Goal: Transaction & Acquisition: Purchase product/service

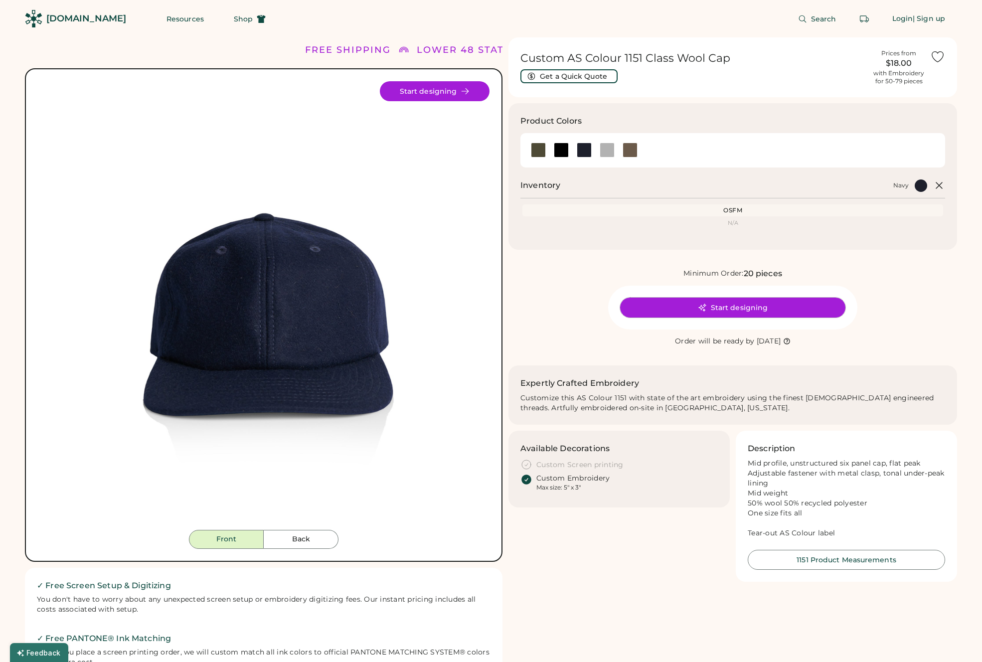
click at [689, 305] on button "Start designing" at bounding box center [732, 307] width 225 height 20
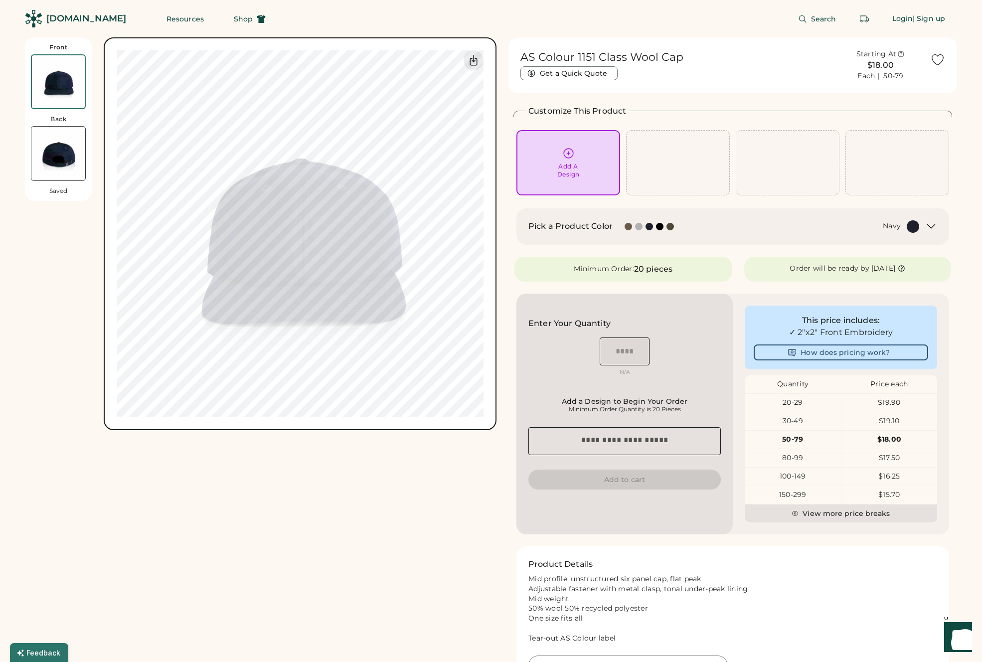
click at [549, 156] on div "Add A Design" at bounding box center [568, 162] width 90 height 31
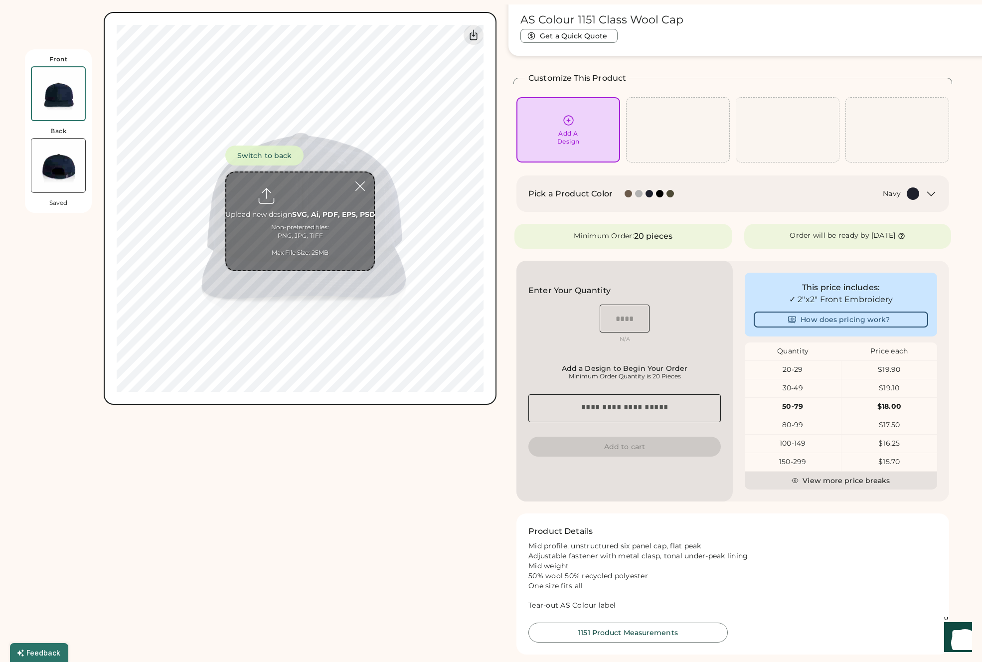
scroll to position [37, 0]
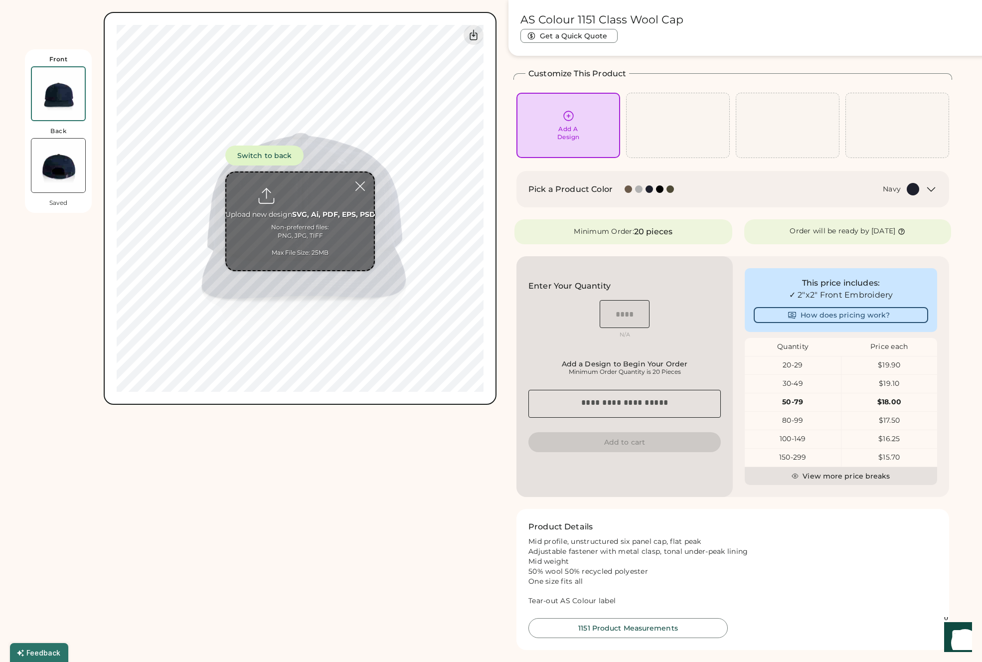
click at [299, 225] on input "file" at bounding box center [299, 221] width 147 height 98
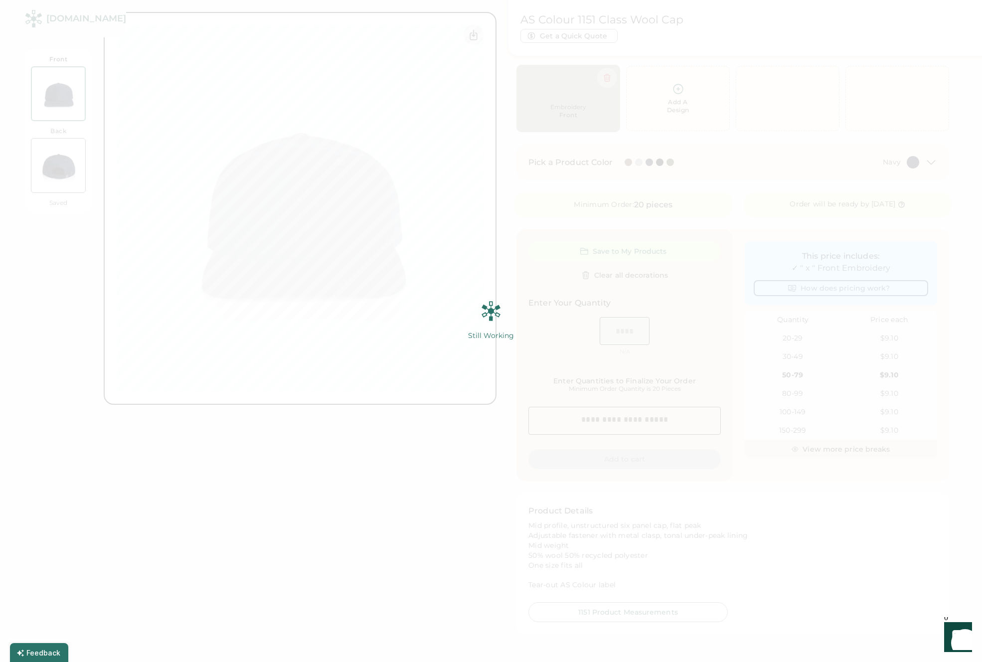
scroll to position [0, 0]
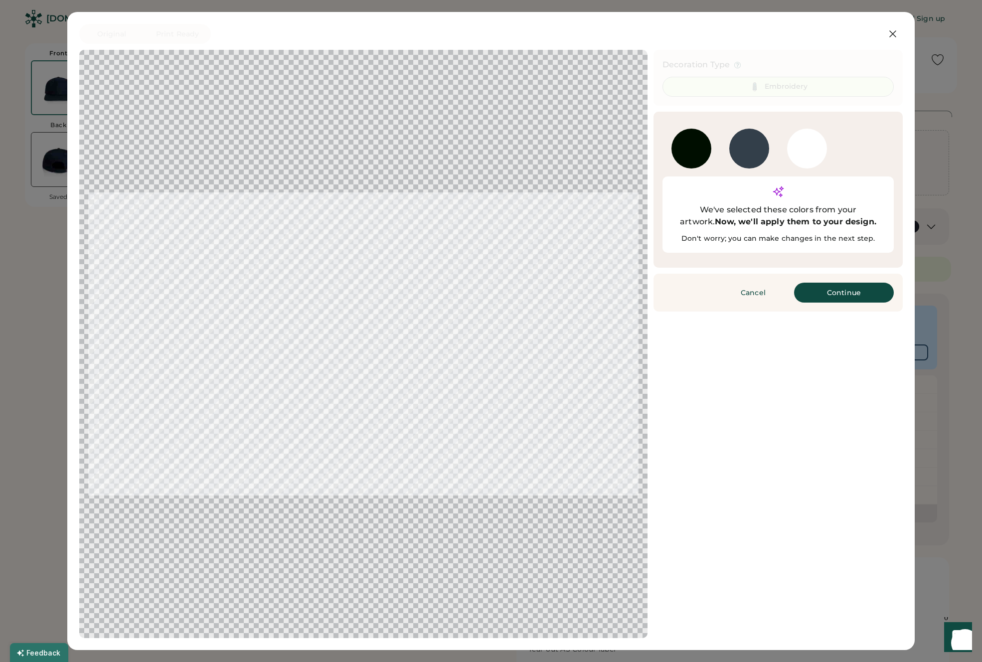
drag, startPoint x: 308, startPoint y: 268, endPoint x: 406, endPoint y: 386, distance: 153.6
click at [406, 386] on div at bounding box center [363, 344] width 550 height 570
click at [692, 155] on div at bounding box center [691, 149] width 40 height 40
click at [828, 283] on button "Continue" at bounding box center [844, 293] width 100 height 20
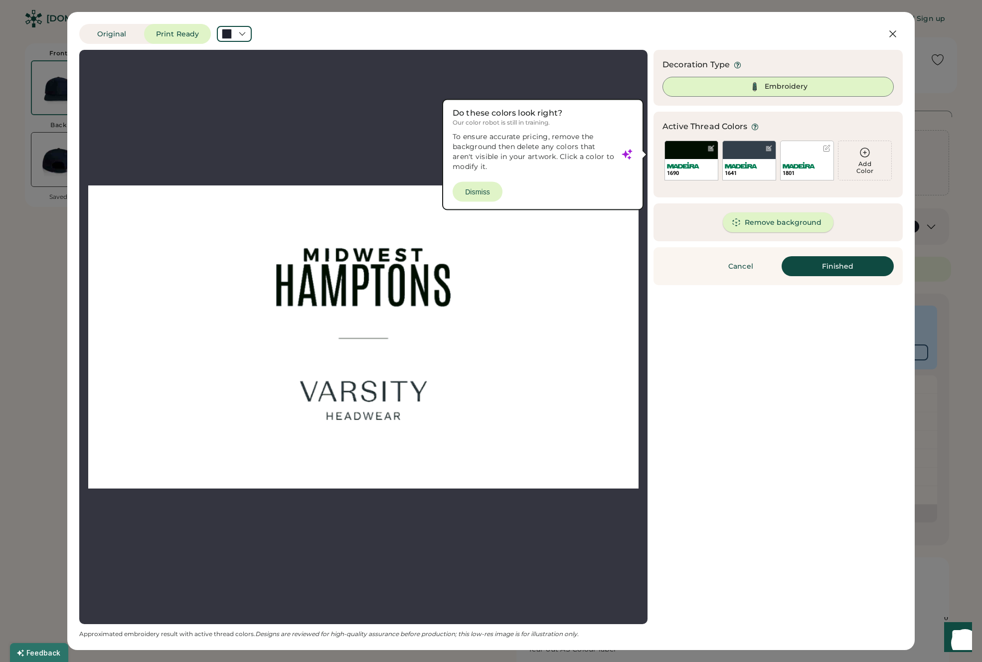
click at [784, 224] on button "Remove background" at bounding box center [778, 222] width 111 height 20
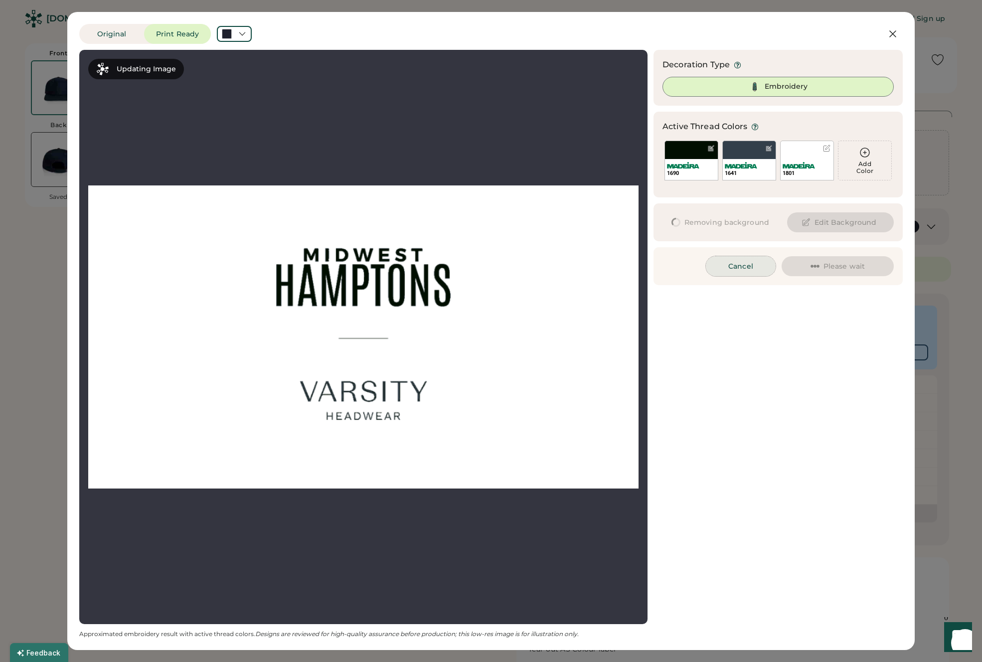
click at [732, 271] on button "Cancel" at bounding box center [741, 266] width 70 height 20
click at [737, 265] on button "Cancel" at bounding box center [741, 266] width 70 height 20
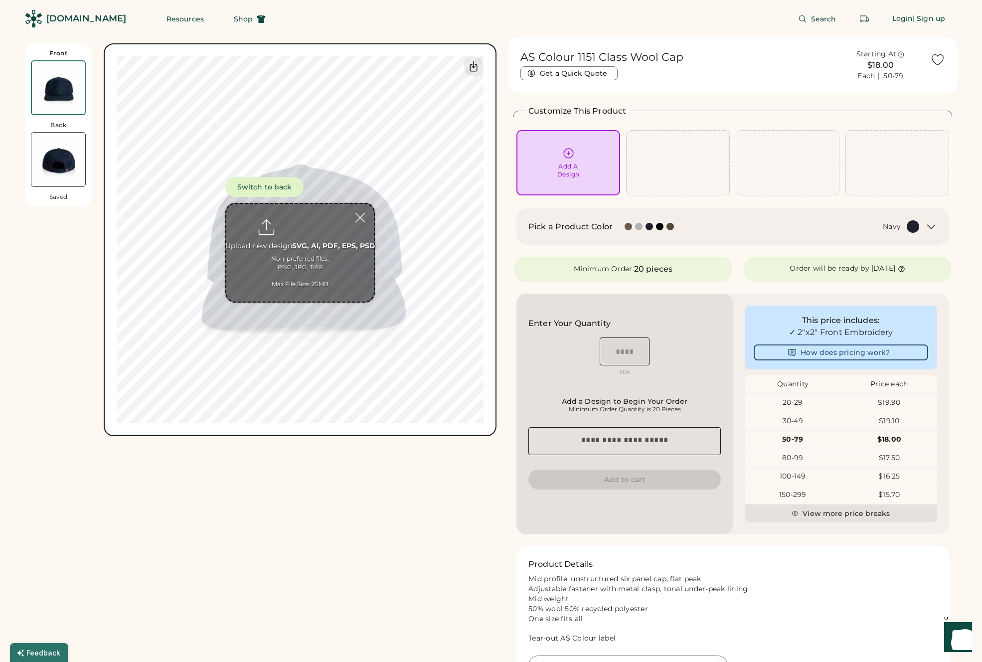
click at [327, 253] on input "file" at bounding box center [299, 253] width 147 height 98
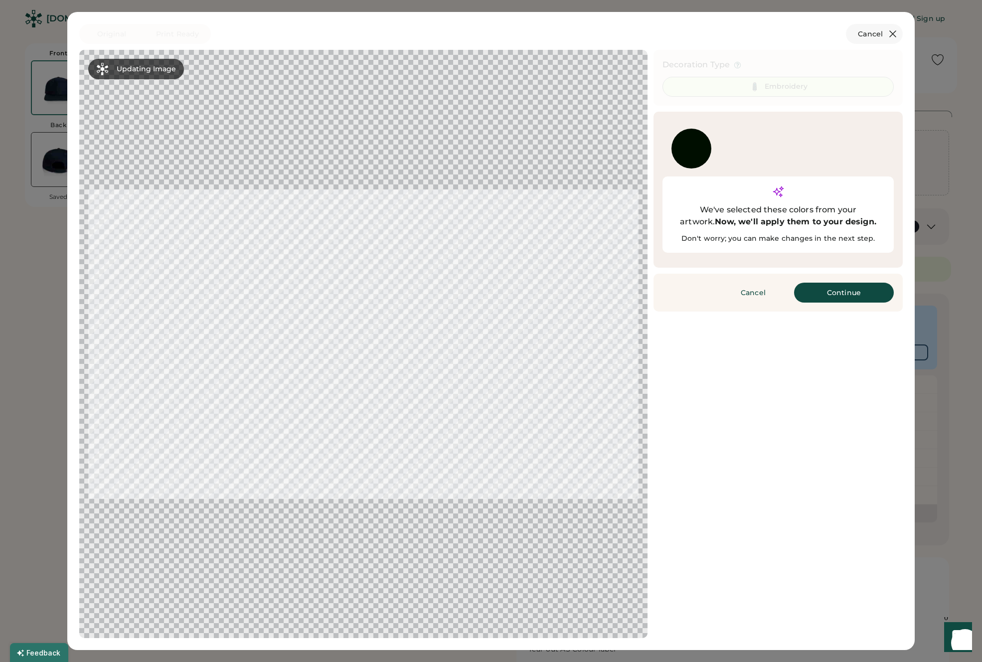
click at [893, 36] on icon at bounding box center [892, 34] width 12 height 12
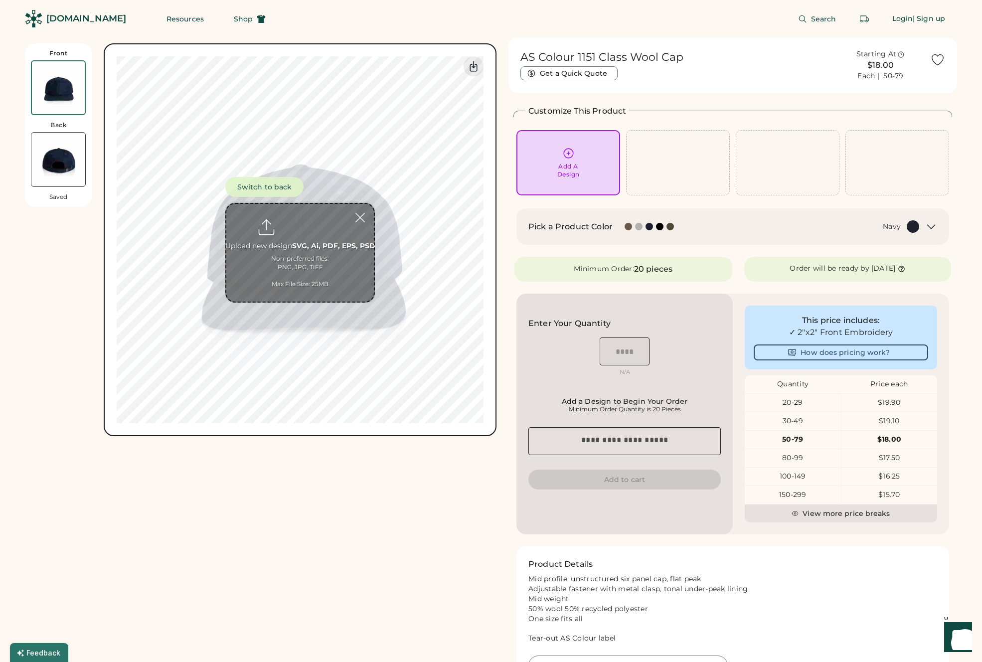
click at [303, 252] on input "file" at bounding box center [299, 253] width 147 height 98
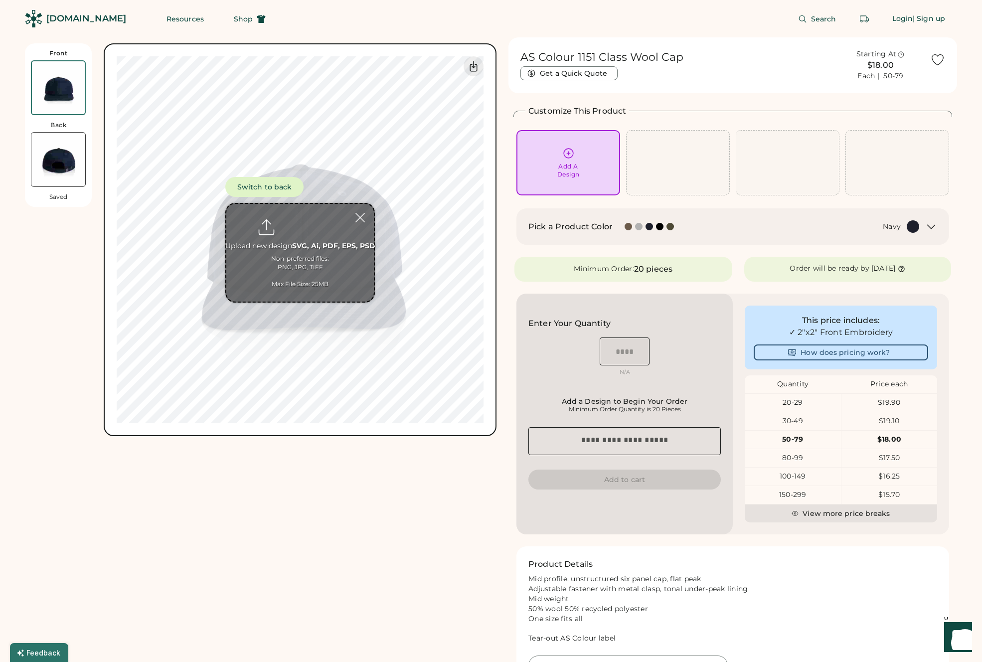
type input "**********"
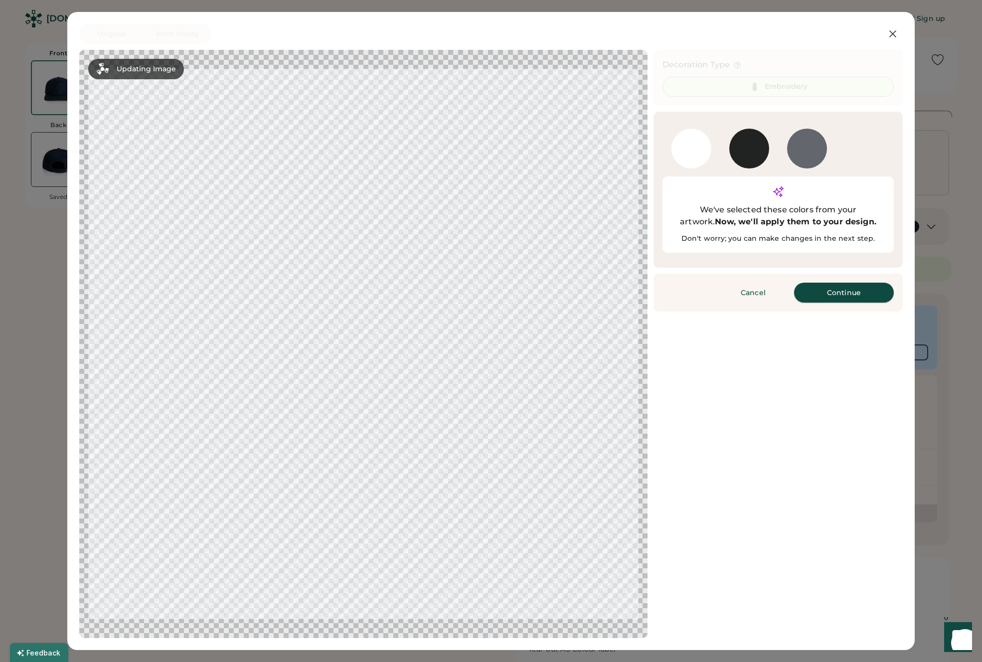
click at [837, 283] on button "Continue" at bounding box center [844, 293] width 100 height 20
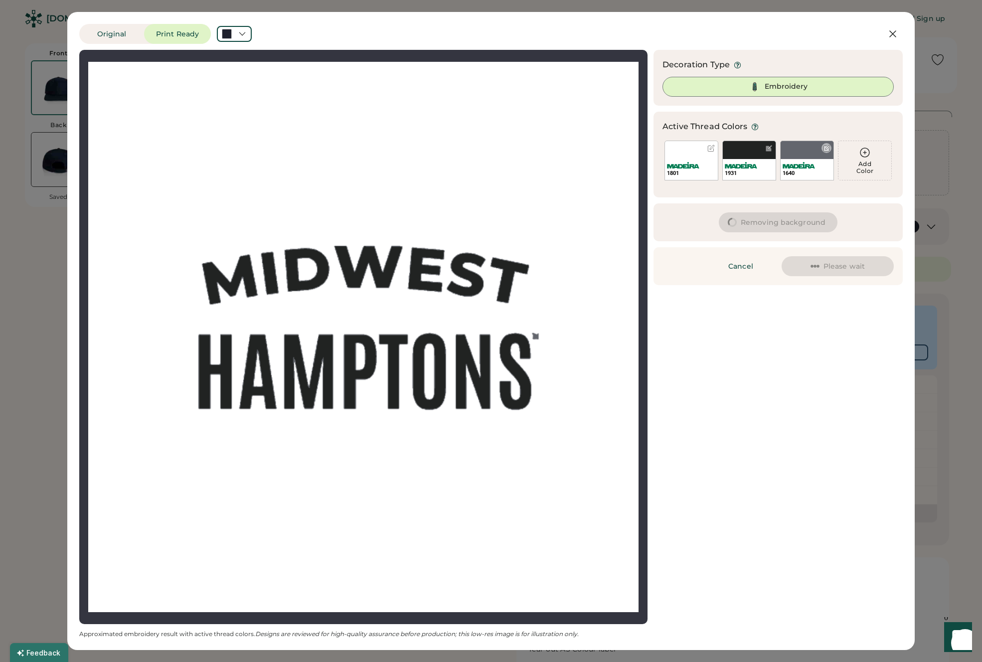
click at [812, 152] on div "1640" at bounding box center [807, 161] width 54 height 40
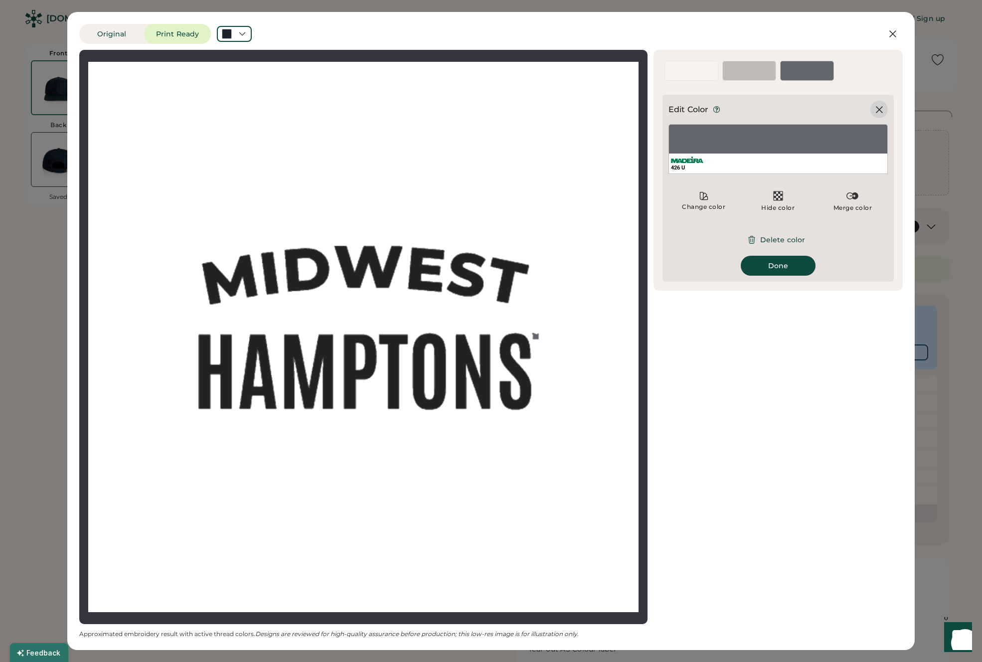
click at [877, 108] on icon at bounding box center [879, 110] width 12 height 12
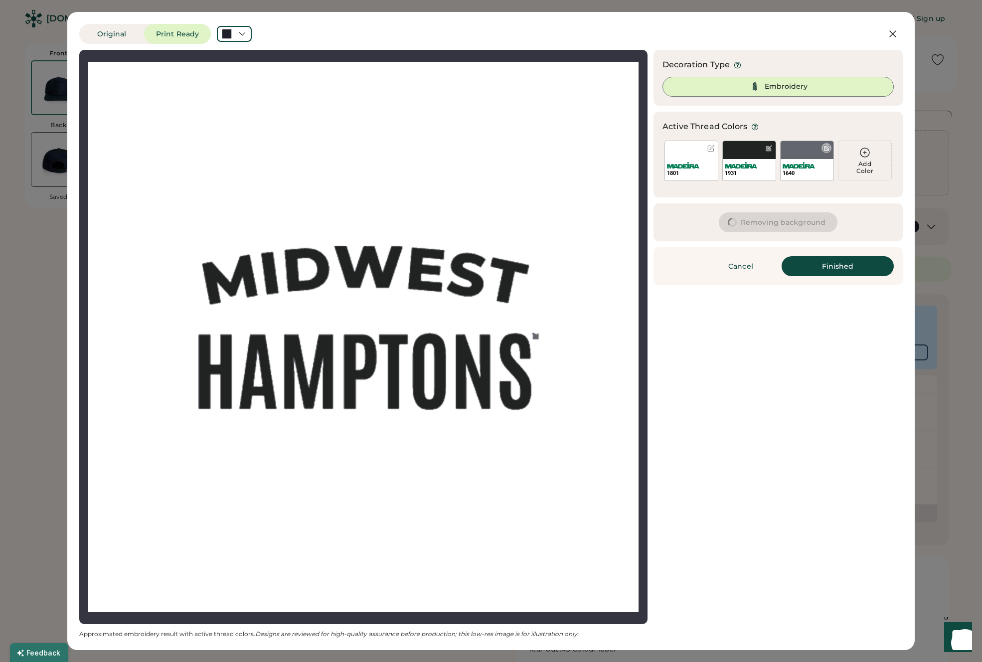
click at [827, 148] on div at bounding box center [826, 148] width 7 height 7
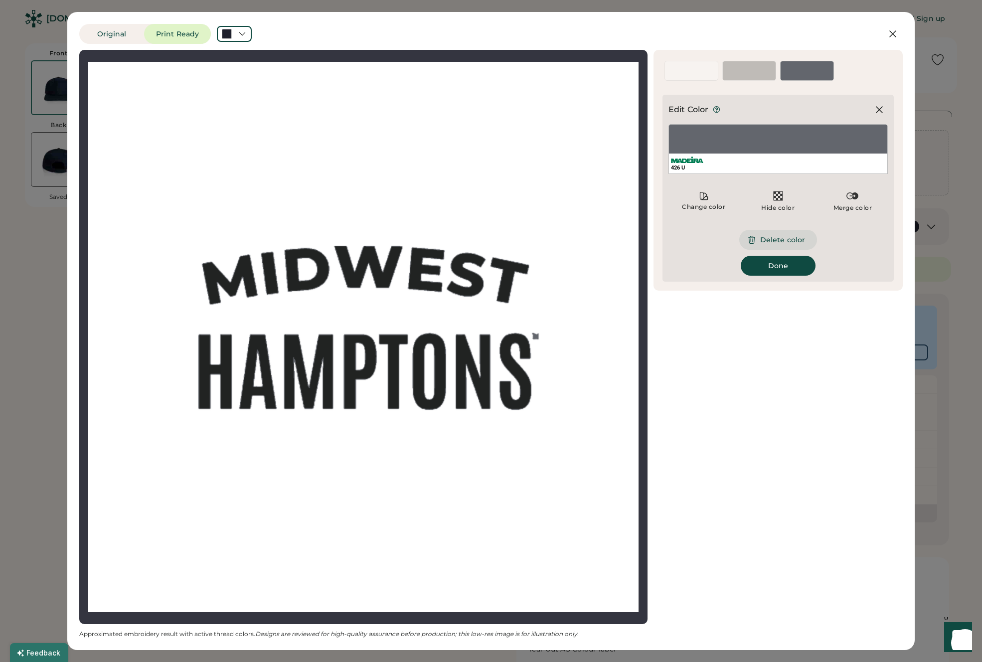
click at [770, 240] on button "Delete color" at bounding box center [778, 240] width 78 height 20
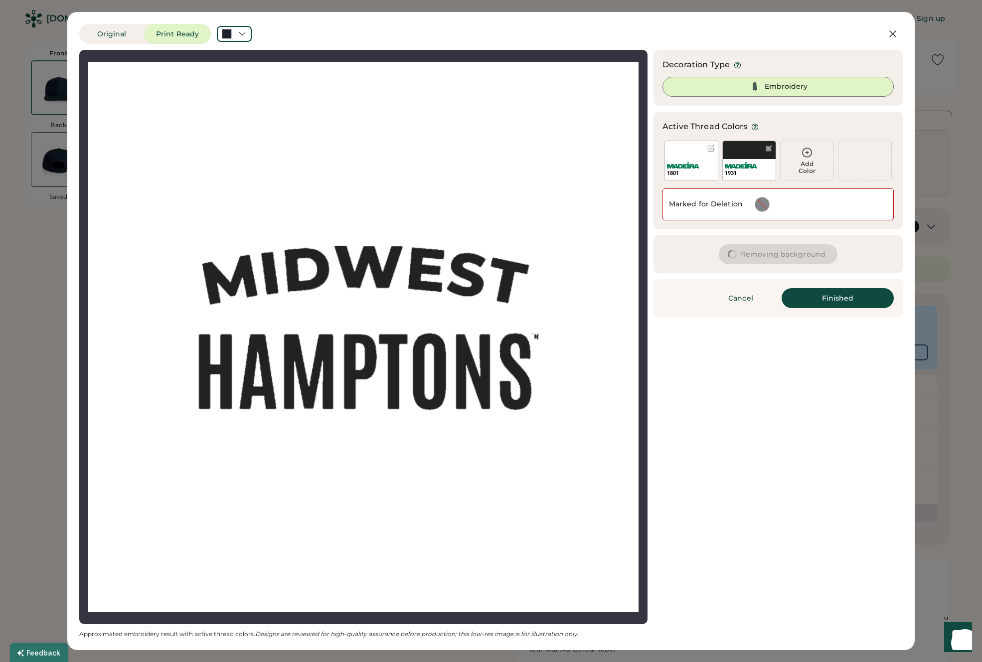
click at [762, 205] on div at bounding box center [762, 204] width 14 height 14
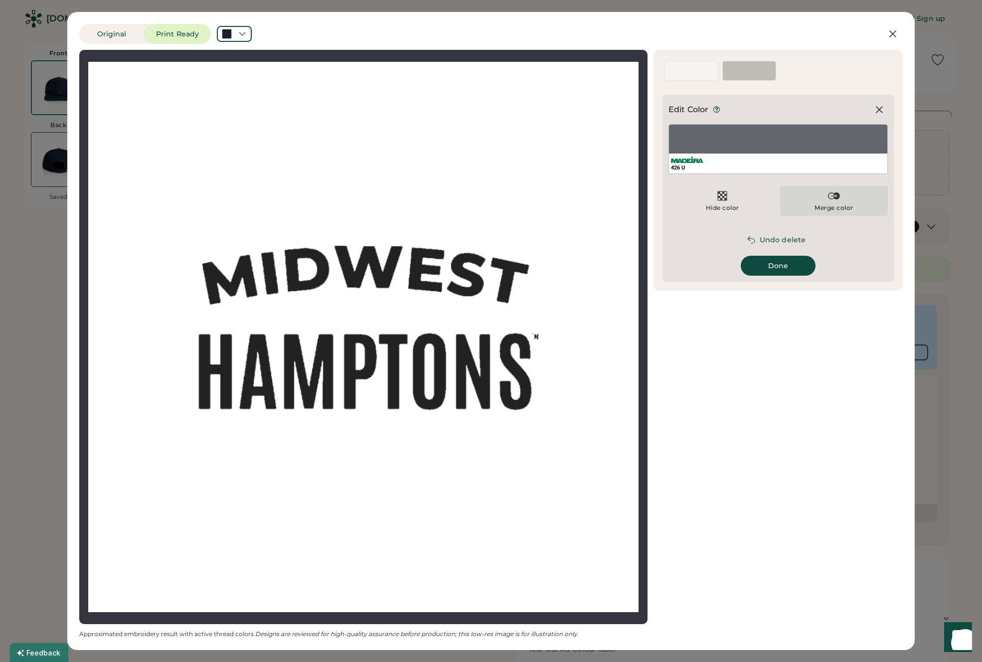
click at [818, 189] on div "Merge color" at bounding box center [834, 201] width 108 height 30
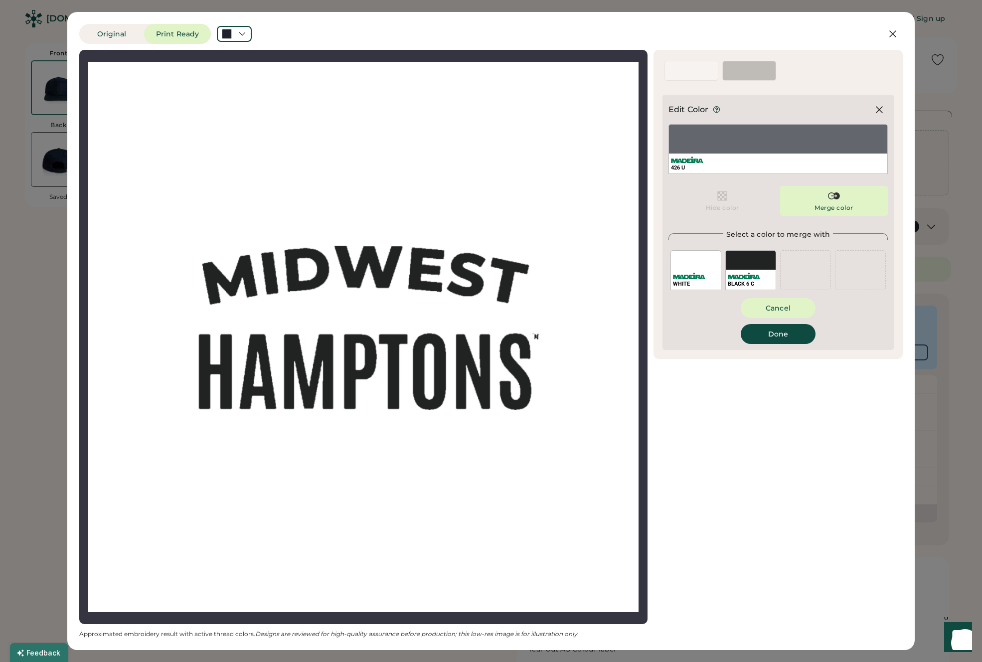
click at [755, 267] on div "BLACK 6 C" at bounding box center [750, 270] width 51 height 40
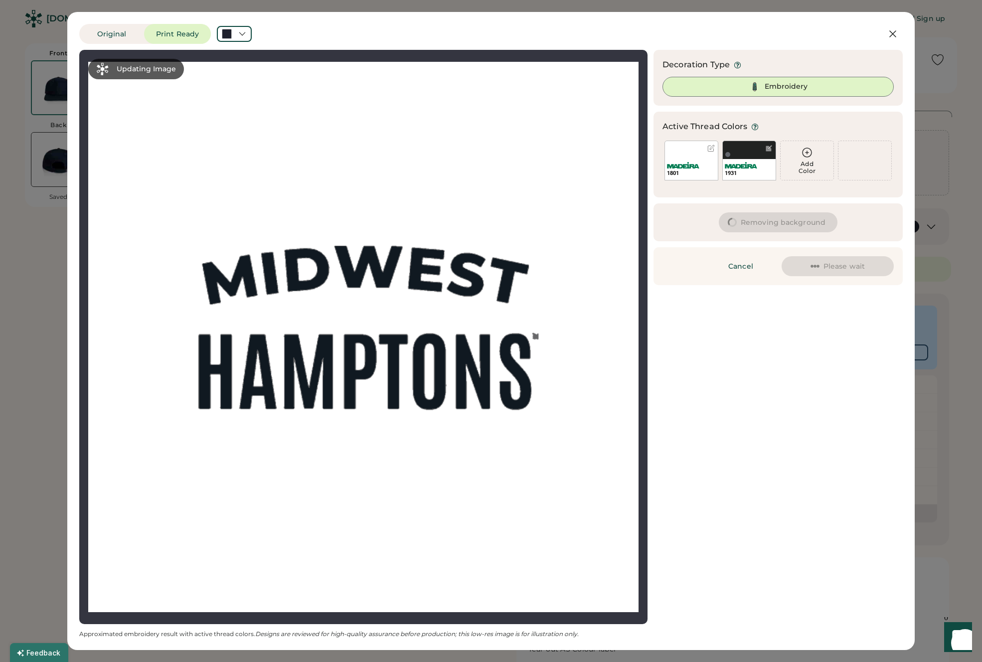
click at [742, 240] on div "Removing background Edit Background" at bounding box center [777, 222] width 249 height 38
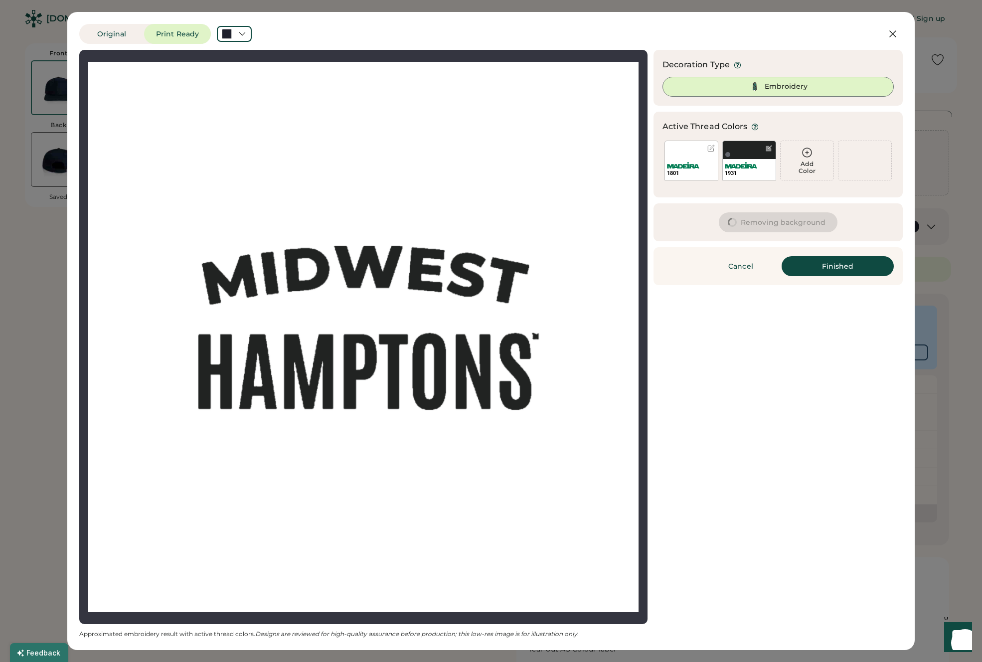
click at [708, 149] on div at bounding box center [710, 148] width 7 height 7
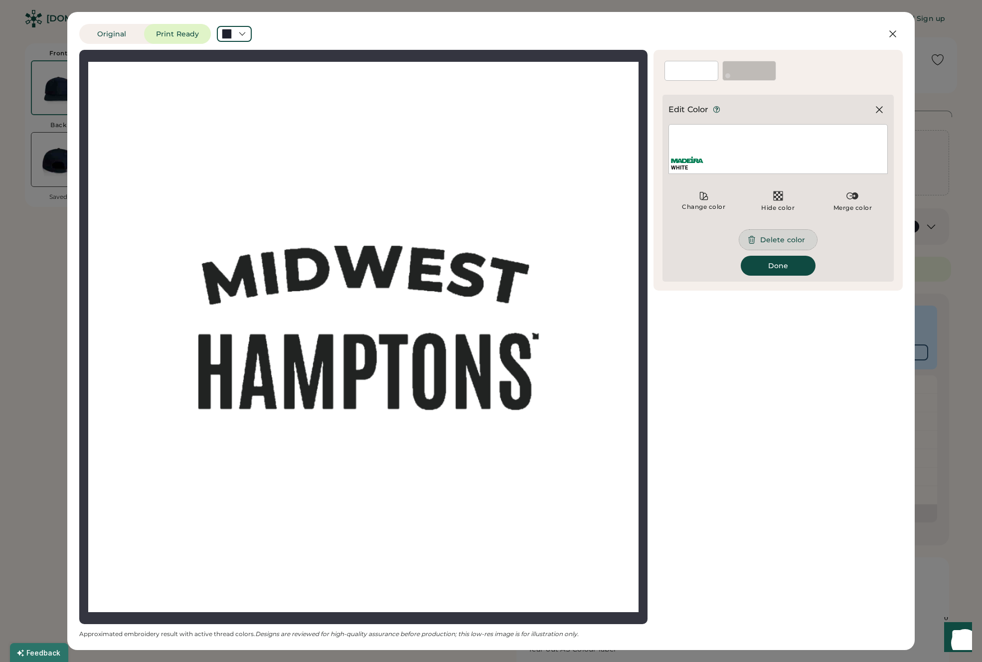
click at [787, 246] on button "Delete color" at bounding box center [778, 240] width 78 height 20
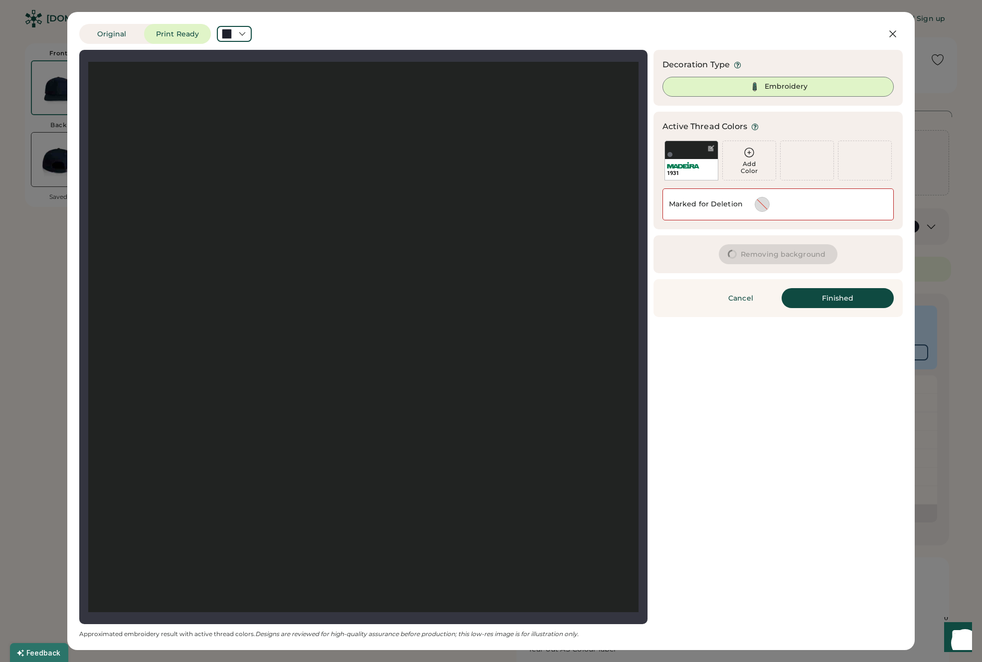
click at [724, 210] on div "Marked for Deletion" at bounding box center [777, 204] width 231 height 32
click at [755, 205] on div at bounding box center [762, 204] width 14 height 14
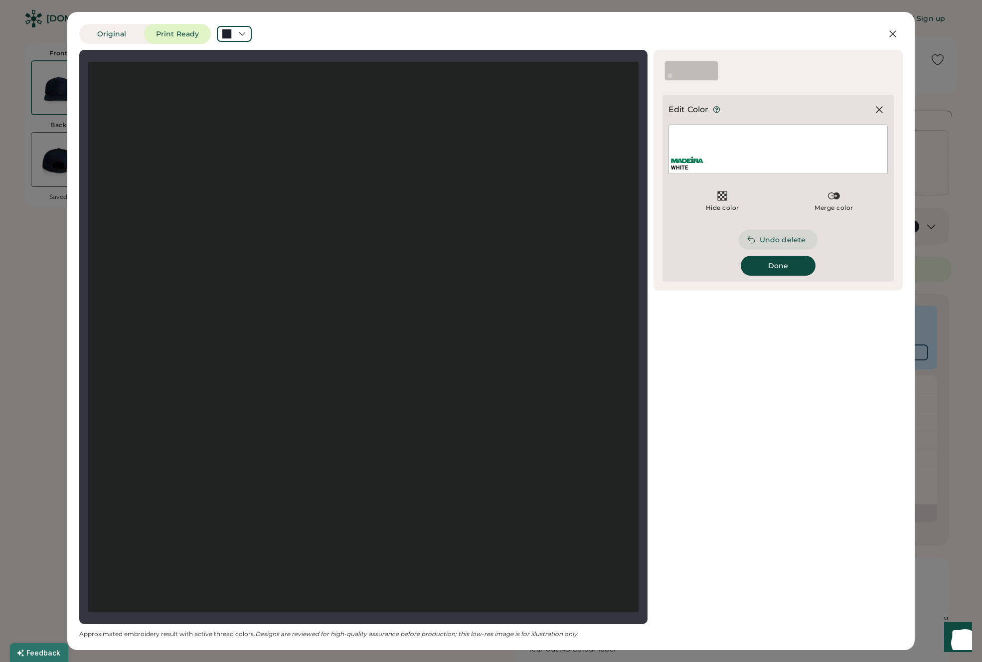
click at [766, 237] on button "Undo delete" at bounding box center [777, 240] width 79 height 20
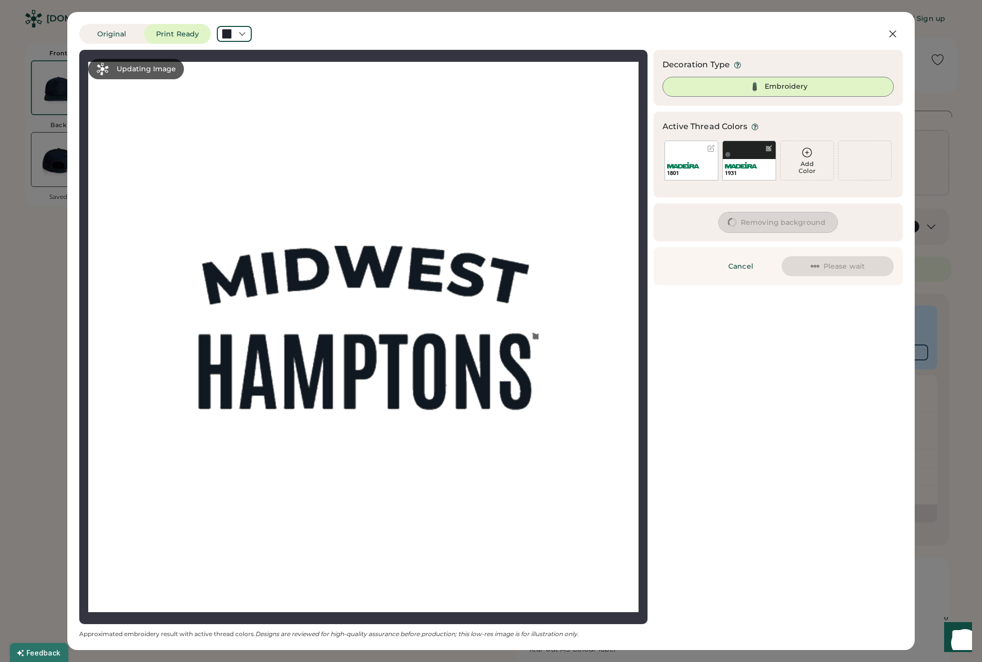
click at [743, 221] on button "Removing background" at bounding box center [778, 222] width 119 height 20
click at [784, 336] on div "Updating Image Approximated embroidery result with active thread colors. Design…" at bounding box center [490, 344] width 823 height 588
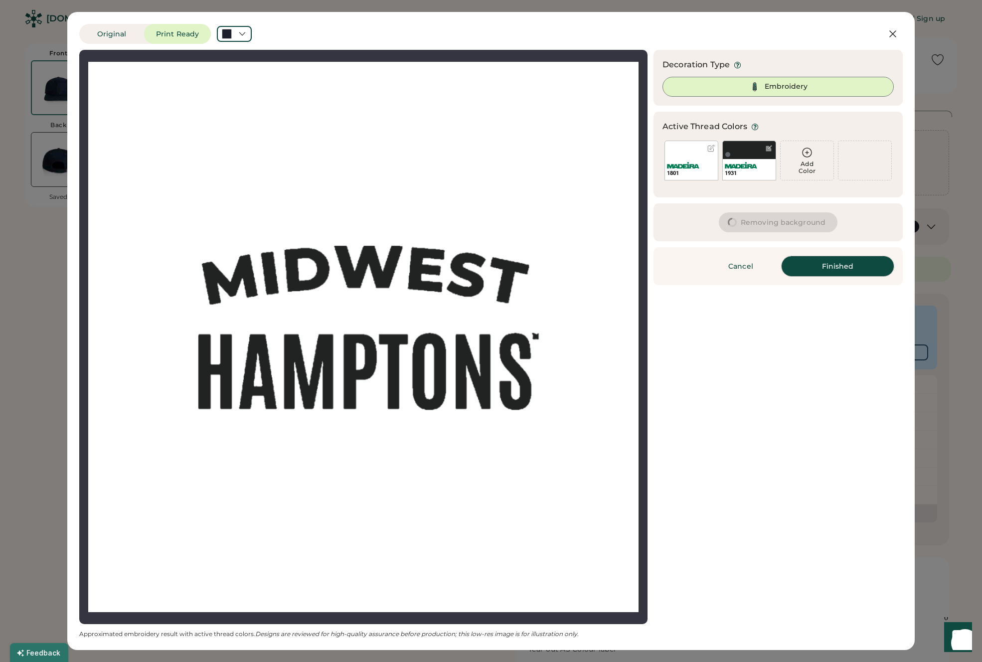
click at [838, 265] on button "Finished" at bounding box center [837, 266] width 112 height 20
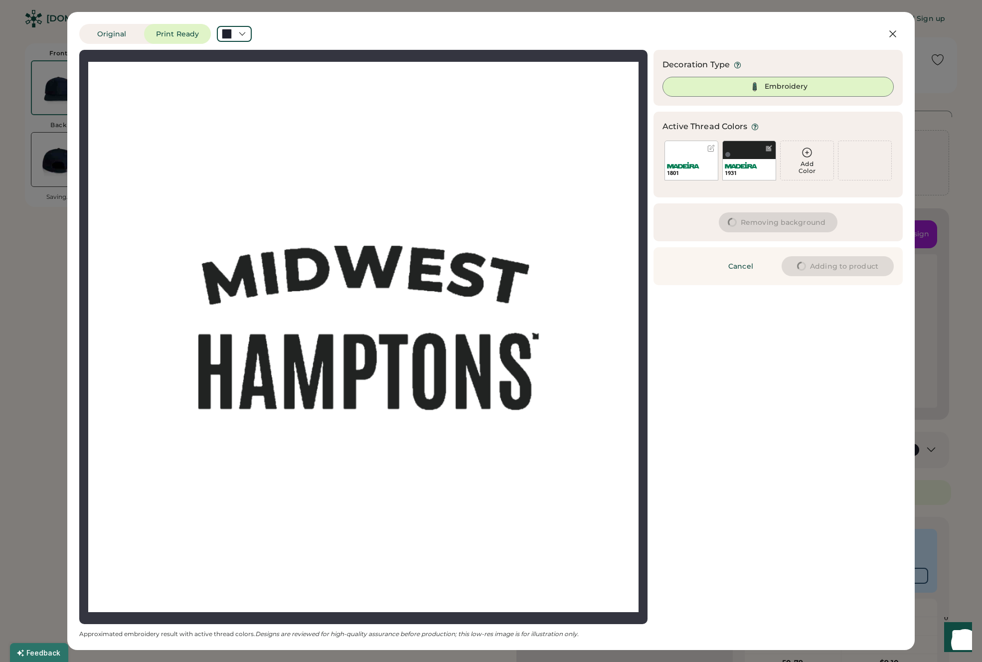
type input "****"
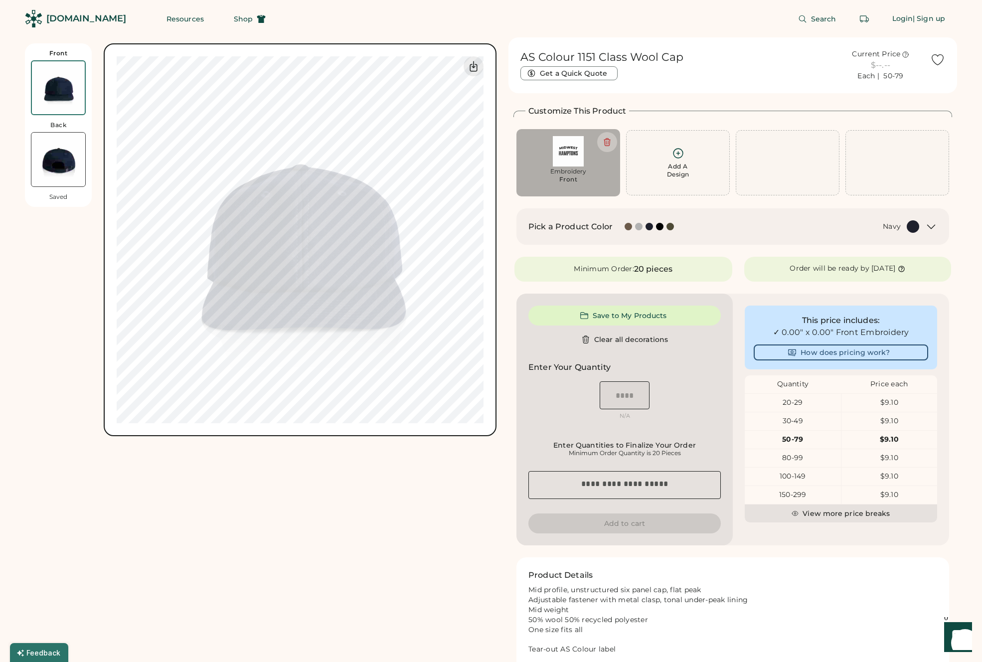
type input "****"
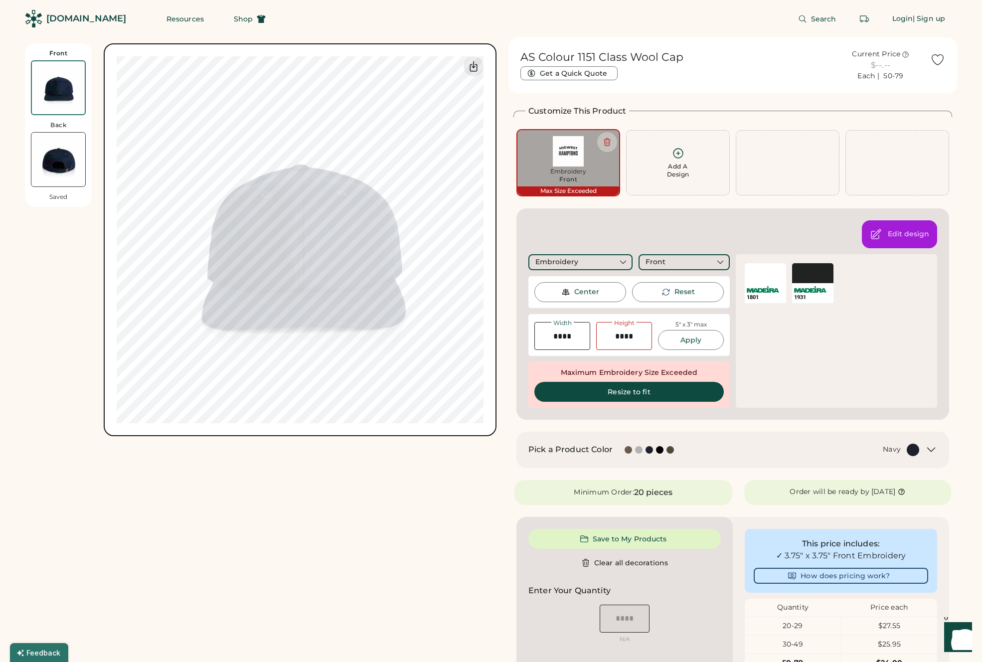
click at [559, 159] on img at bounding box center [568, 151] width 90 height 30
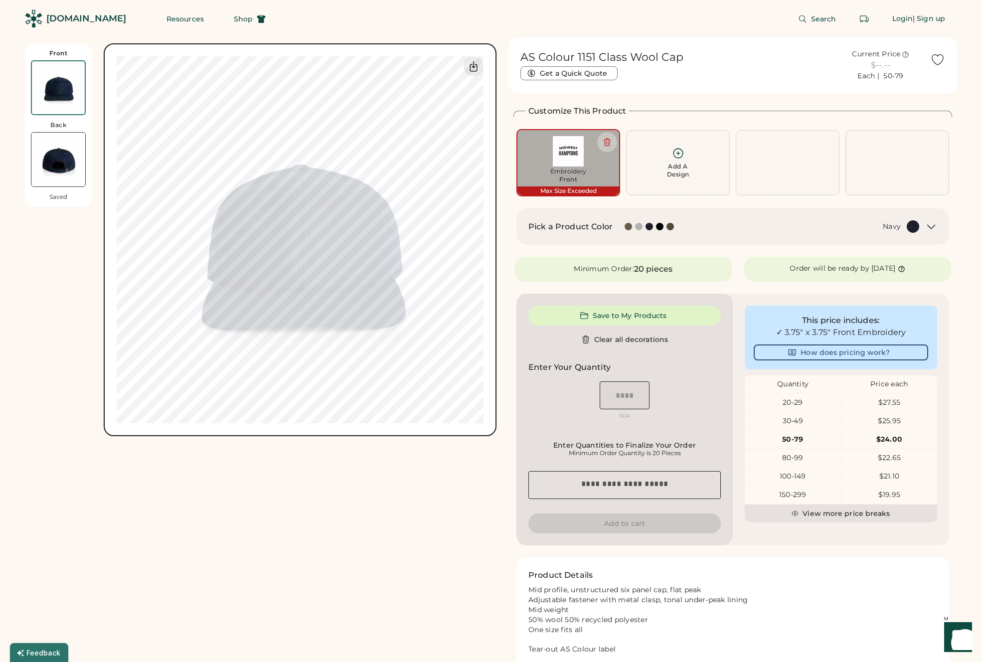
click at [568, 165] on img at bounding box center [568, 151] width 90 height 30
type input "****"
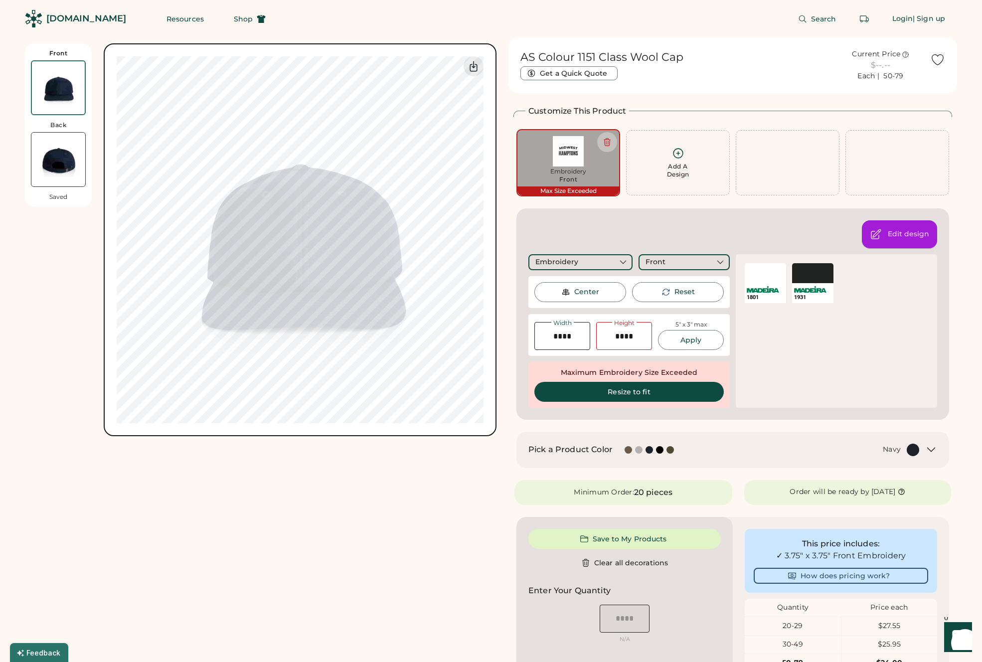
click at [882, 235] on div "Edit design" at bounding box center [899, 234] width 75 height 28
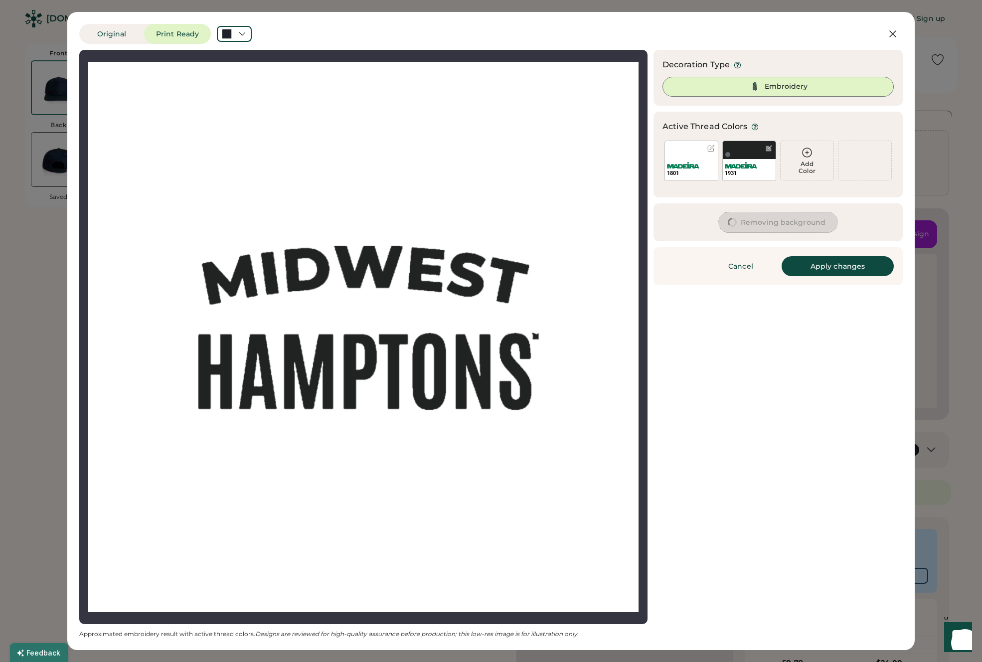
click at [759, 222] on button "Removing background" at bounding box center [778, 222] width 119 height 20
drag, startPoint x: 759, startPoint y: 222, endPoint x: 738, endPoint y: 125, distance: 99.9
click at [738, 125] on div "Decoration Type Embroidery Active Thread Colors Add Color 1801 Add Color 1931 A…" at bounding box center [777, 167] width 249 height 235
click at [890, 38] on icon at bounding box center [892, 34] width 12 height 12
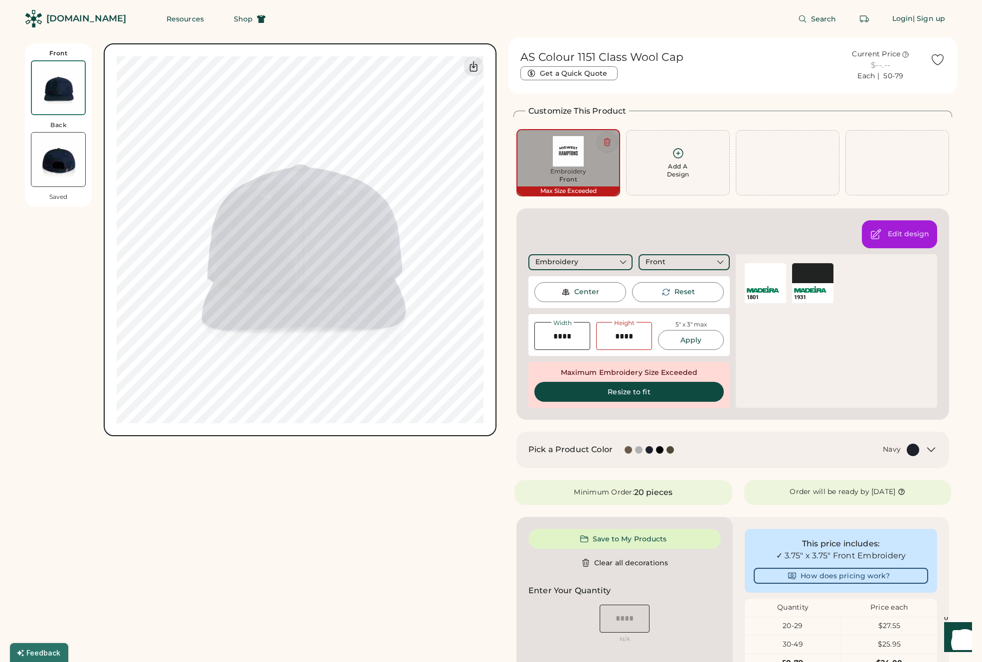
click at [607, 142] on icon at bounding box center [606, 142] width 9 height 9
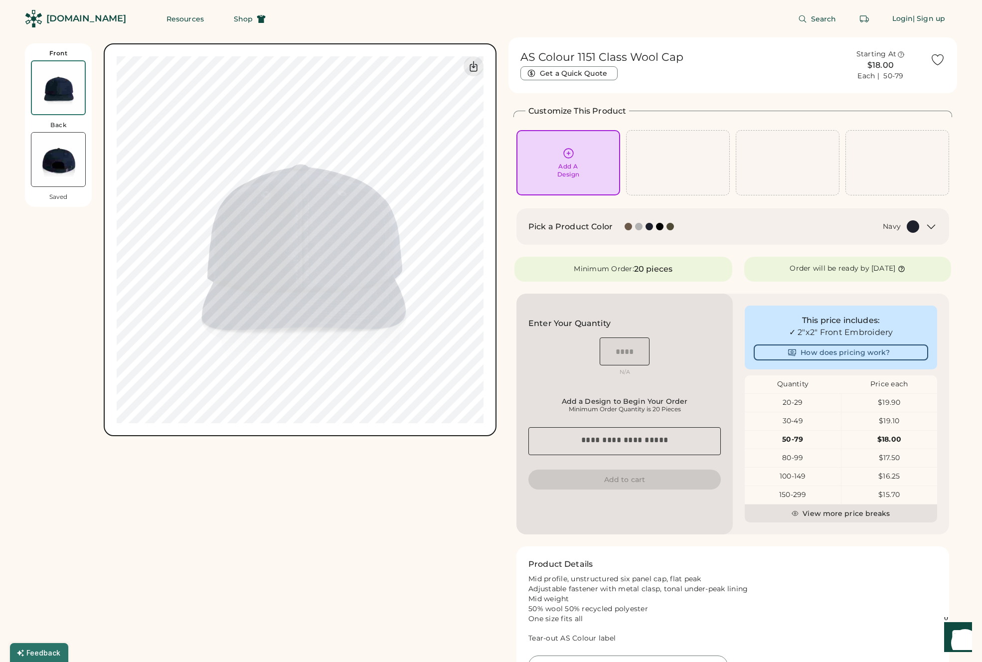
click at [560, 169] on div "Add A Design" at bounding box center [568, 170] width 22 height 16
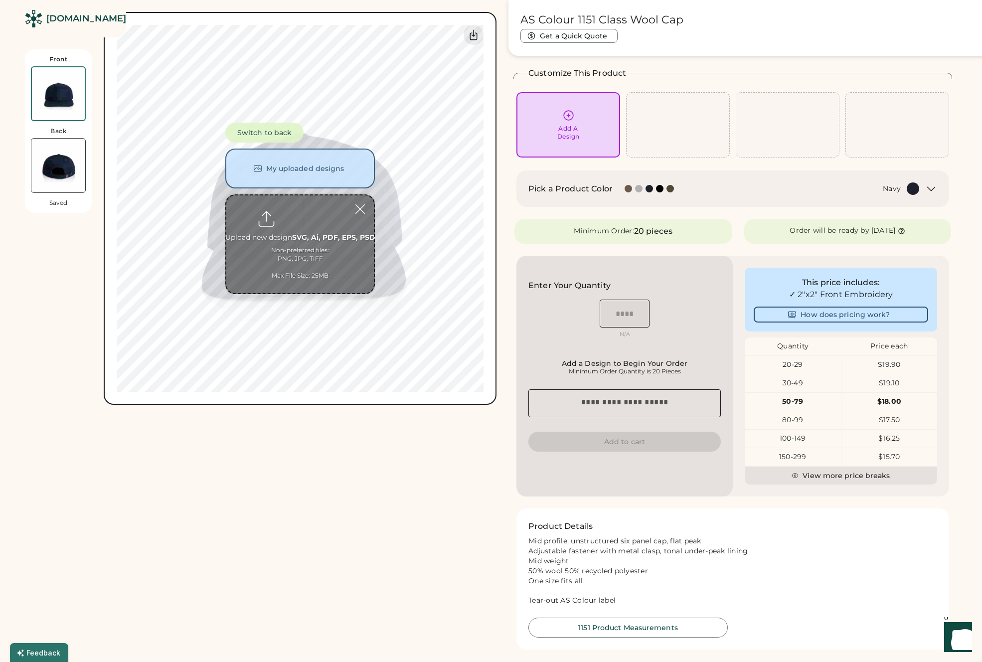
click at [560, 170] on div "Pick a Product Color Navy" at bounding box center [732, 188] width 433 height 36
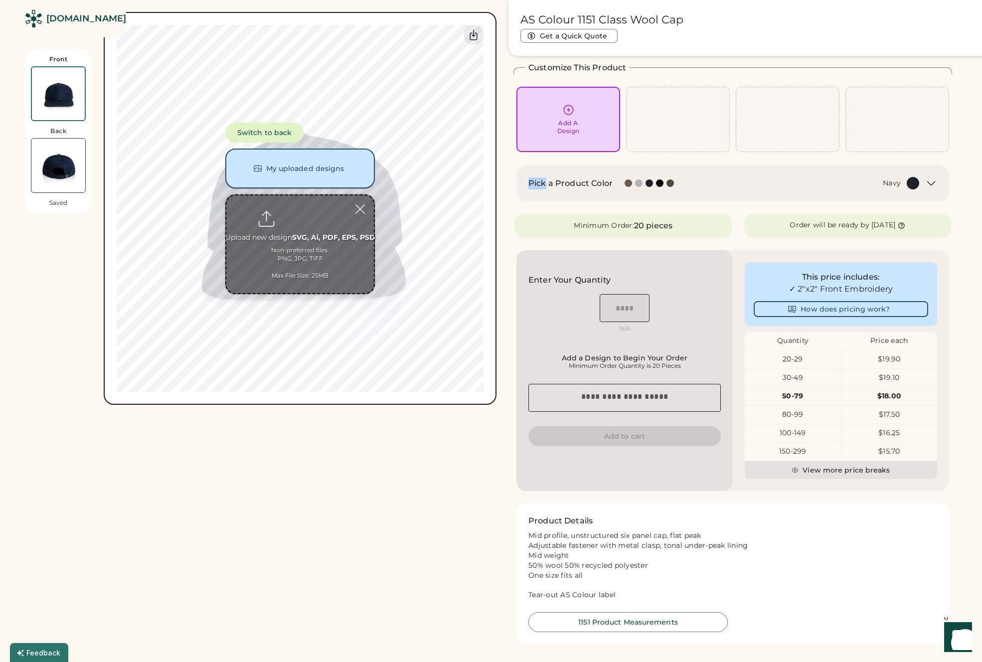
click at [324, 167] on button "My uploaded designs" at bounding box center [299, 168] width 149 height 40
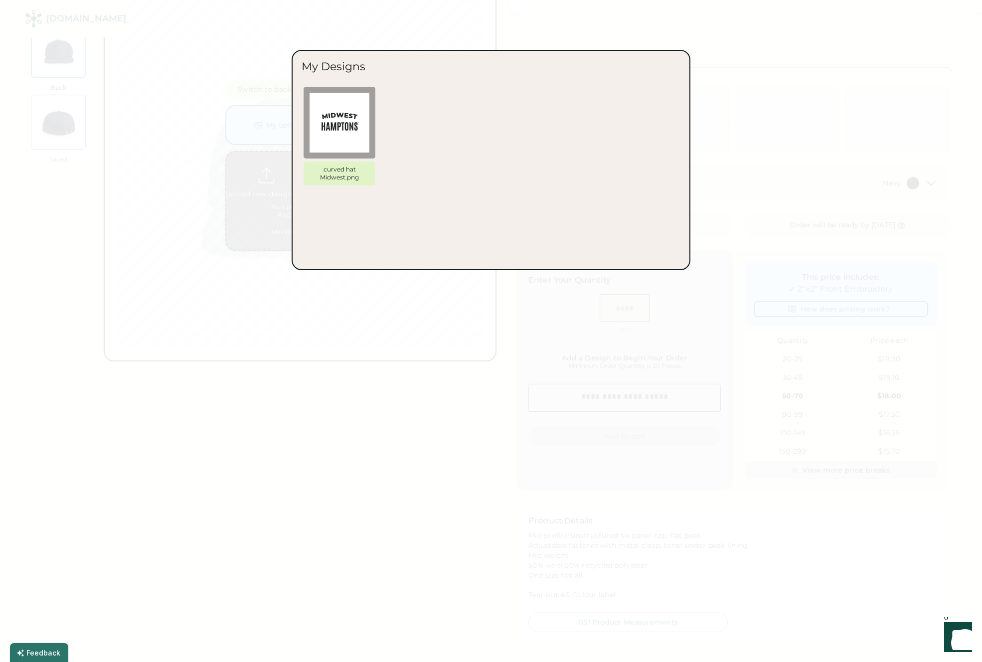
click at [646, 21] on div at bounding box center [491, 331] width 982 height 662
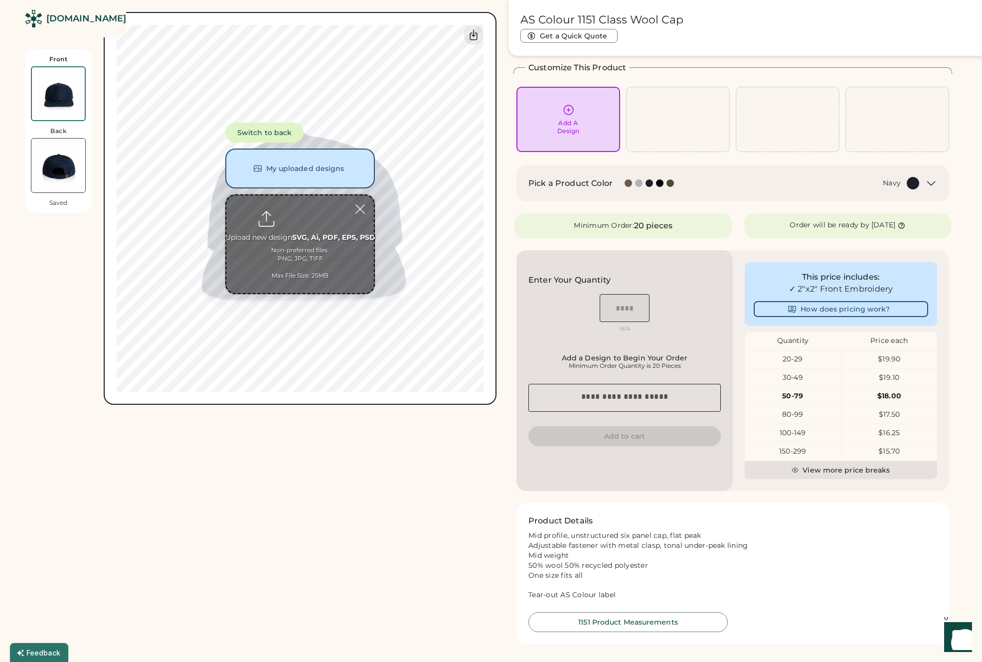
click at [306, 232] on input "file" at bounding box center [299, 244] width 147 height 98
type input "**********"
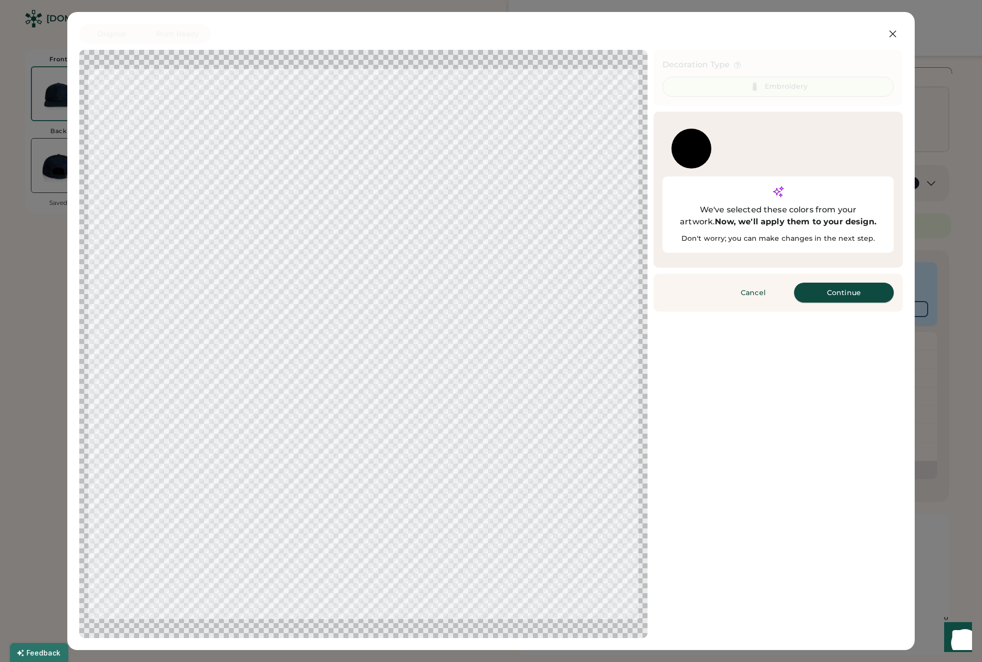
click at [837, 283] on button "Continue" at bounding box center [844, 293] width 100 height 20
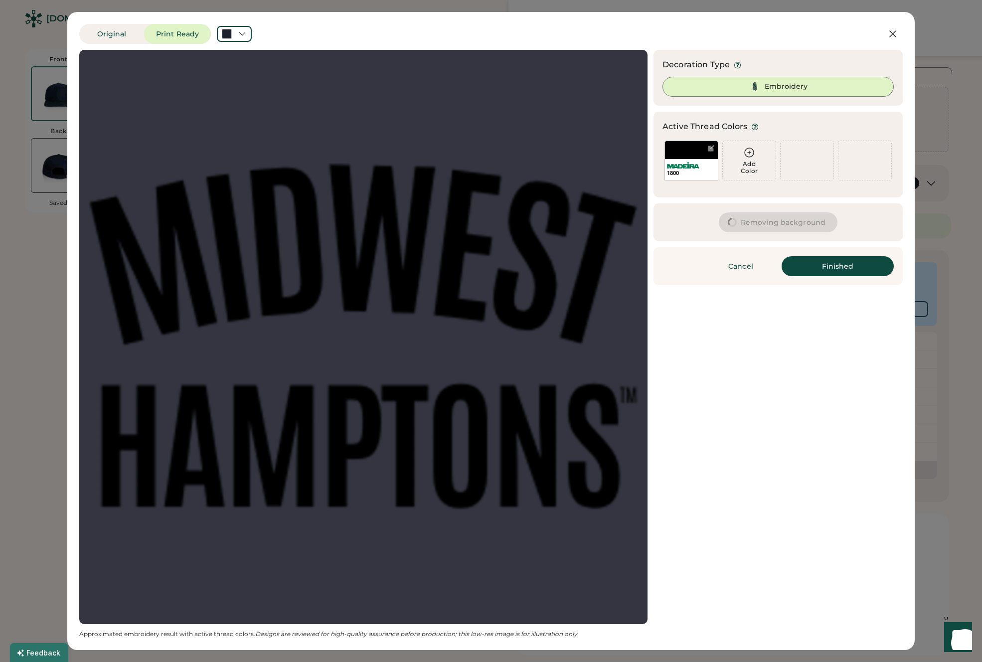
click at [760, 82] on img at bounding box center [754, 87] width 12 height 12
click at [783, 86] on div "Embroidery" at bounding box center [785, 87] width 43 height 10
click at [739, 65] on icon at bounding box center [737, 64] width 7 height 7
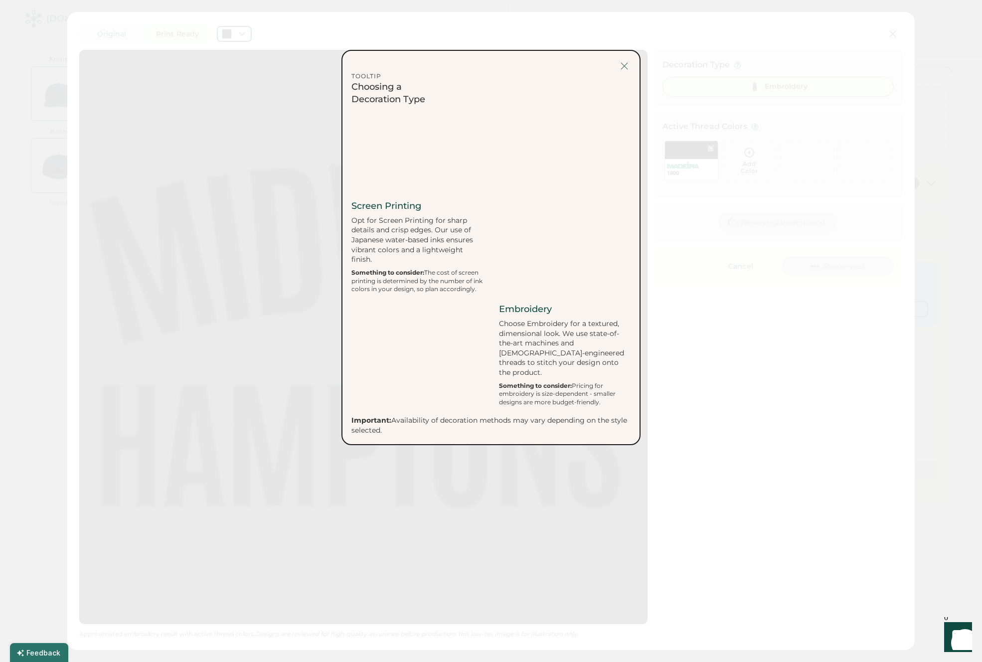
click at [623, 71] on div at bounding box center [624, 66] width 12 height 12
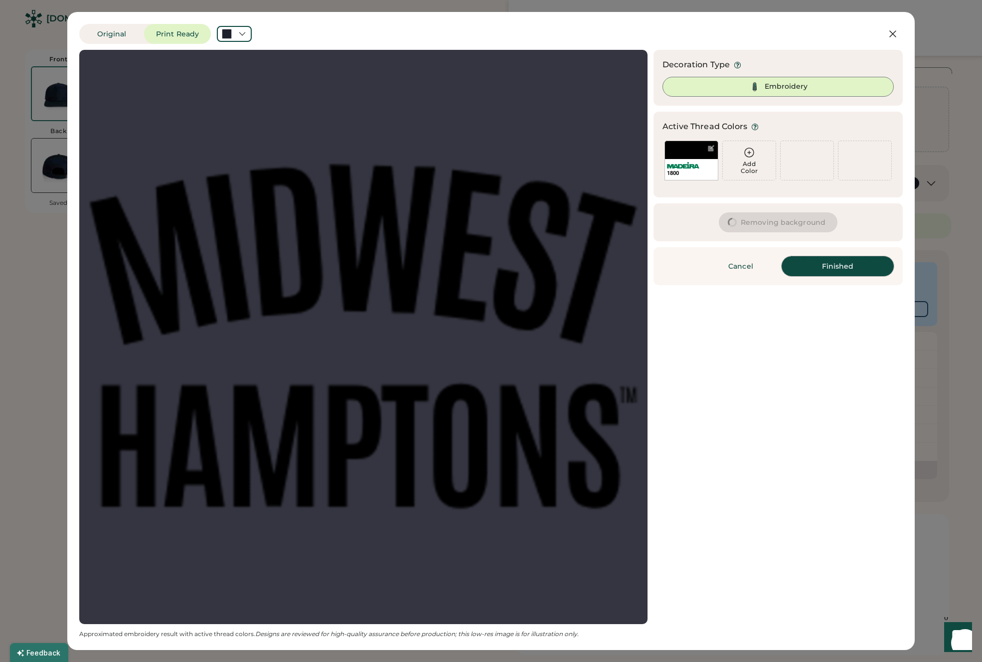
click at [822, 268] on button "Finished" at bounding box center [837, 266] width 112 height 20
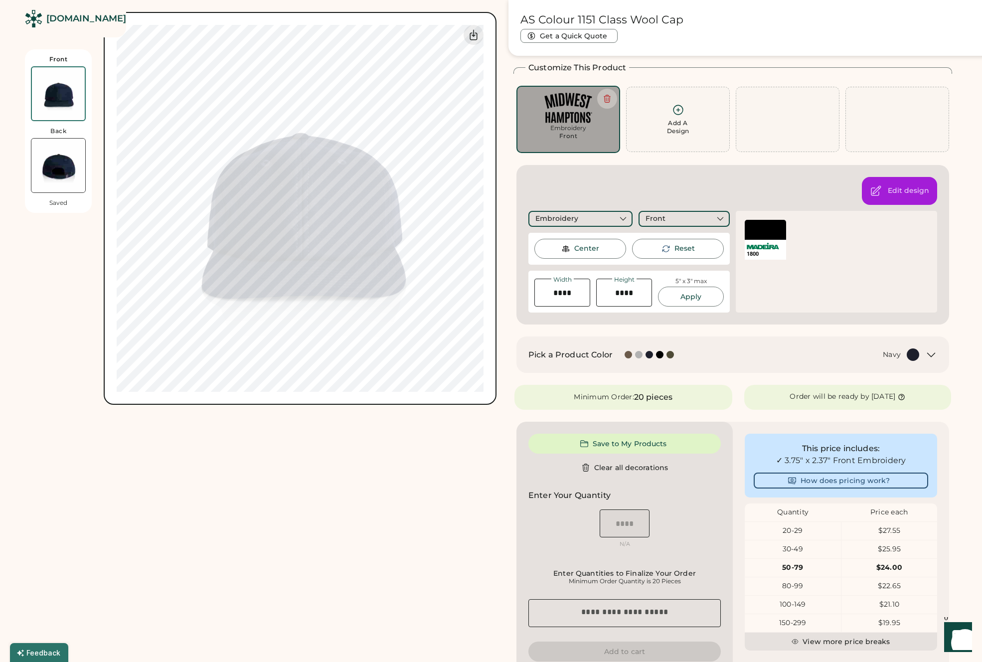
click at [755, 234] on div at bounding box center [764, 230] width 41 height 20
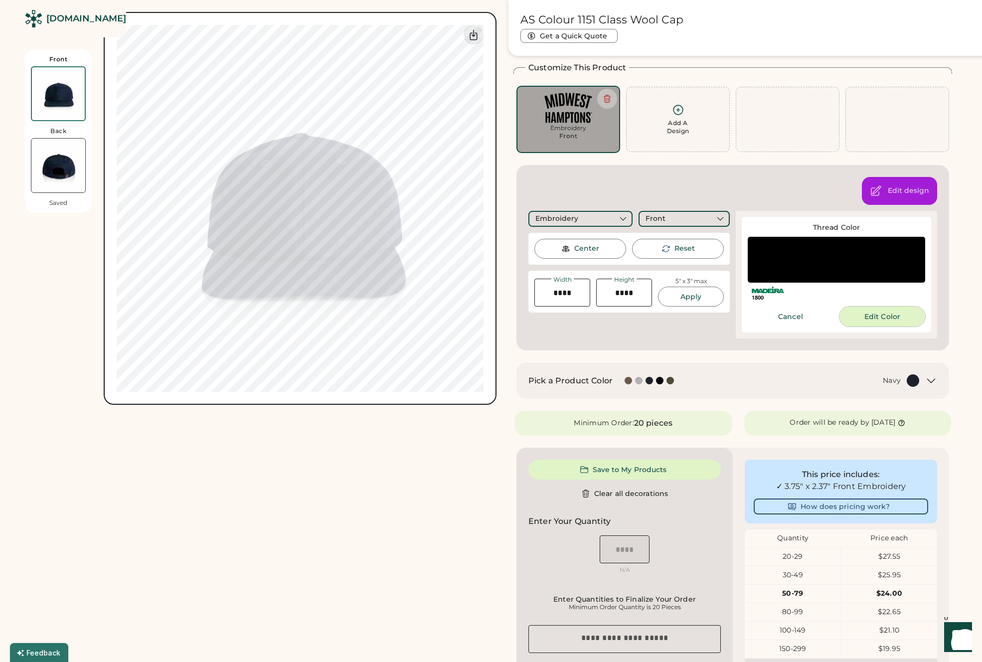
click at [892, 311] on button "Edit Color" at bounding box center [882, 316] width 86 height 20
click at [0, 0] on div "Change color" at bounding box center [0, 0] width 0 height 0
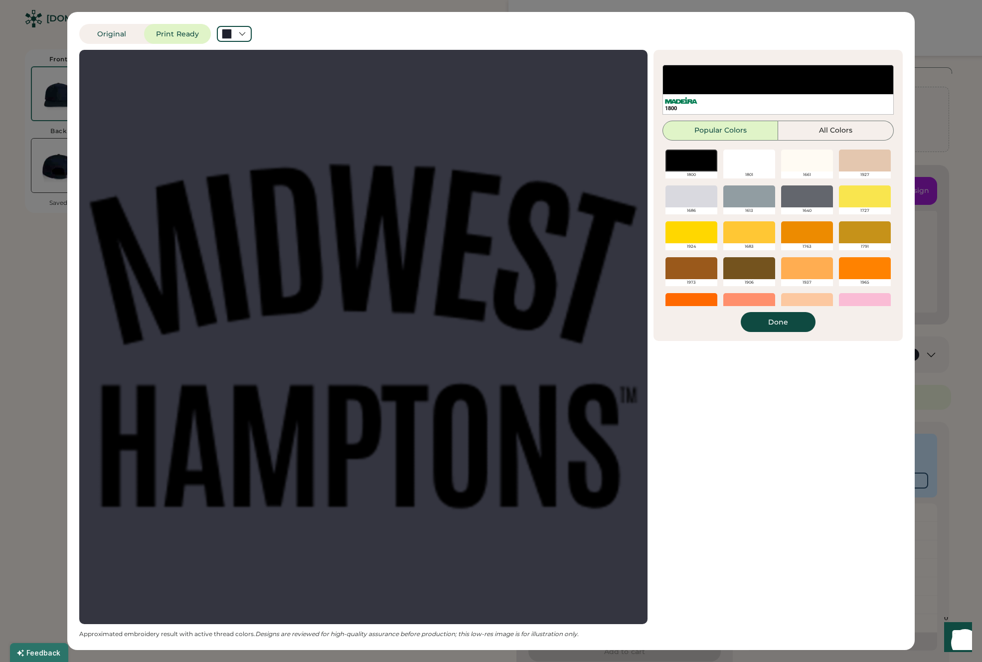
click at [794, 163] on div at bounding box center [807, 160] width 52 height 22
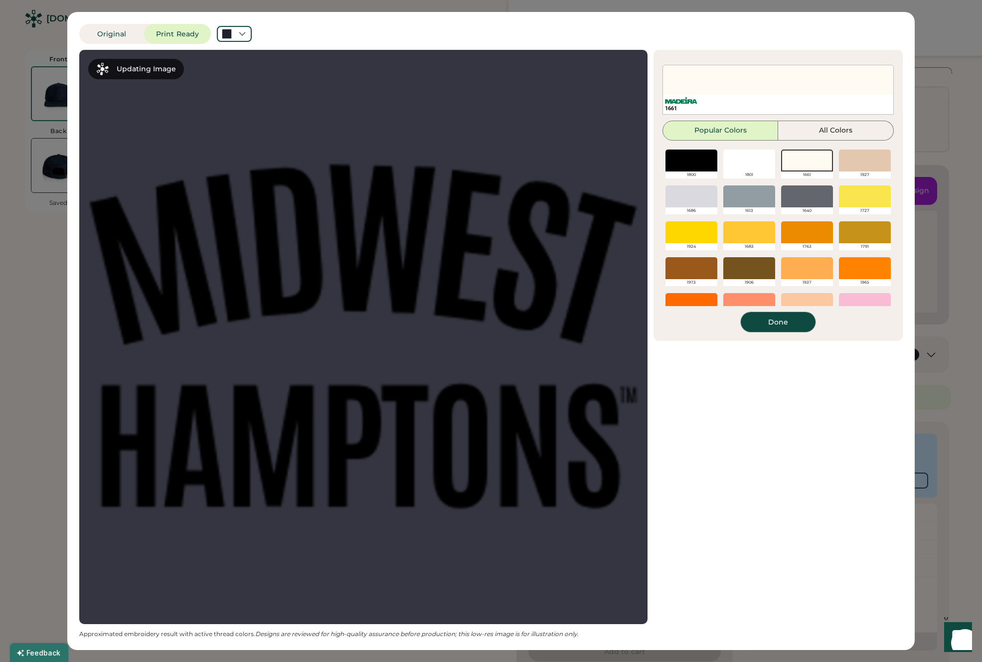
click at [766, 326] on button "Done" at bounding box center [777, 322] width 75 height 20
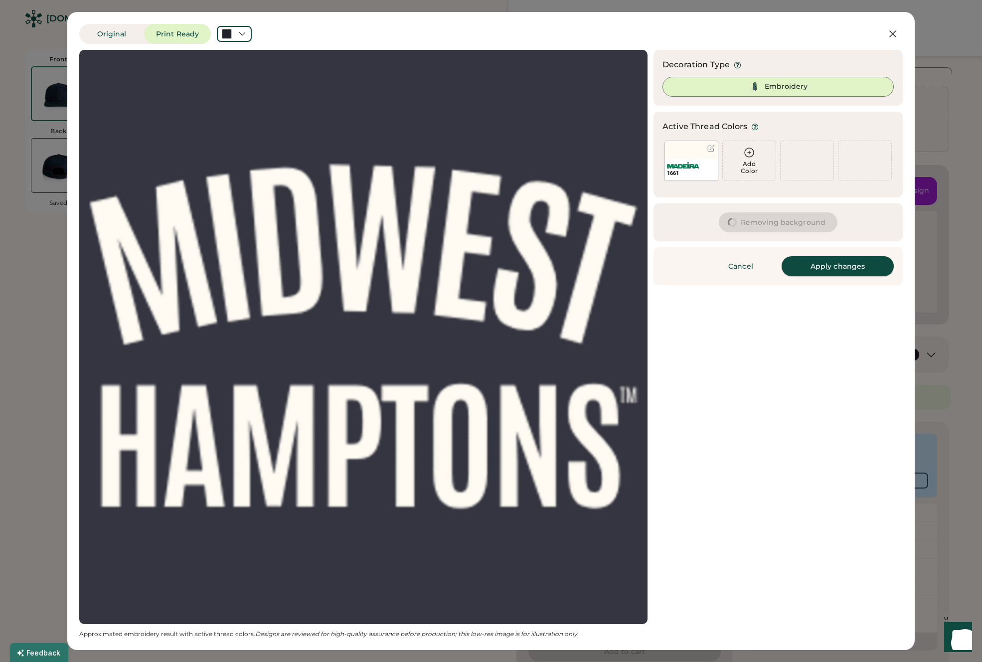
click at [826, 271] on button "Apply changes" at bounding box center [837, 266] width 112 height 20
click at [828, 271] on button "Apply changes" at bounding box center [837, 266] width 112 height 20
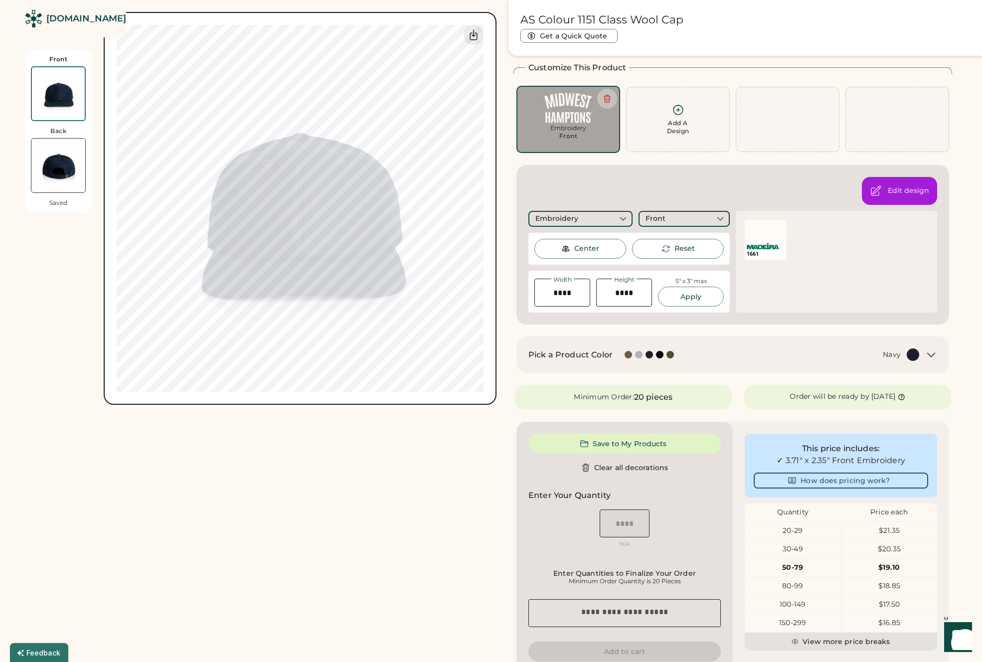
click at [683, 356] on div "Pick a Product Color Navy" at bounding box center [723, 354] width 391 height 12
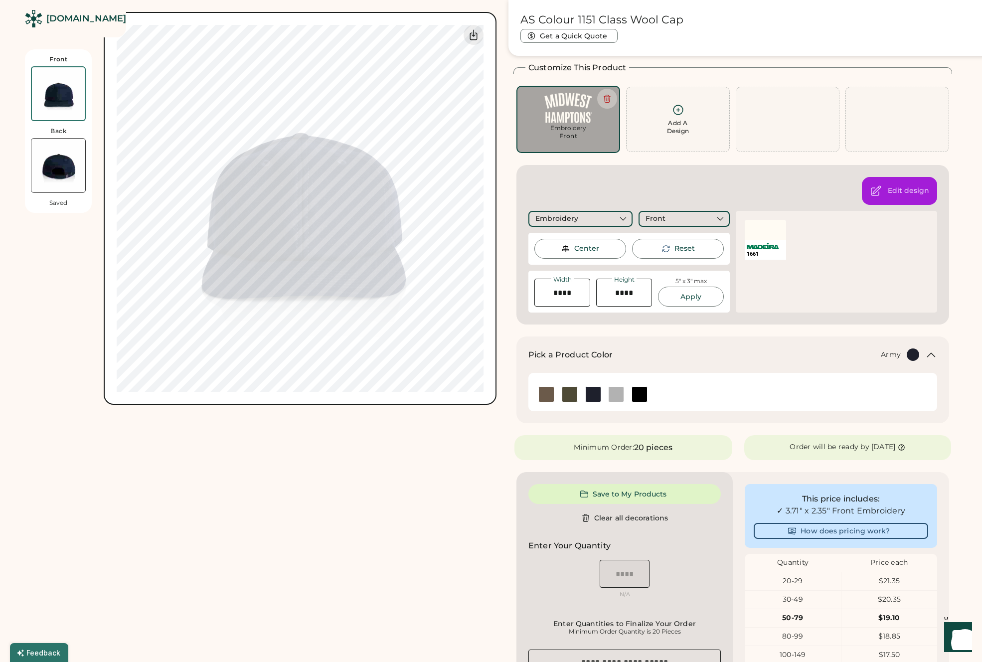
click at [573, 396] on img at bounding box center [569, 394] width 15 height 15
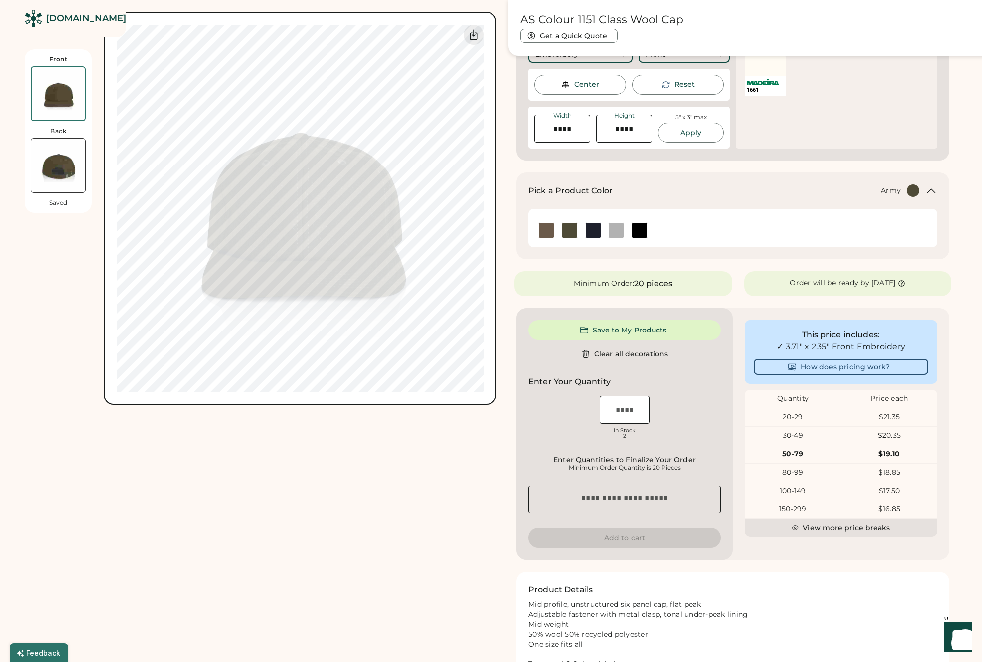
scroll to position [211, 0]
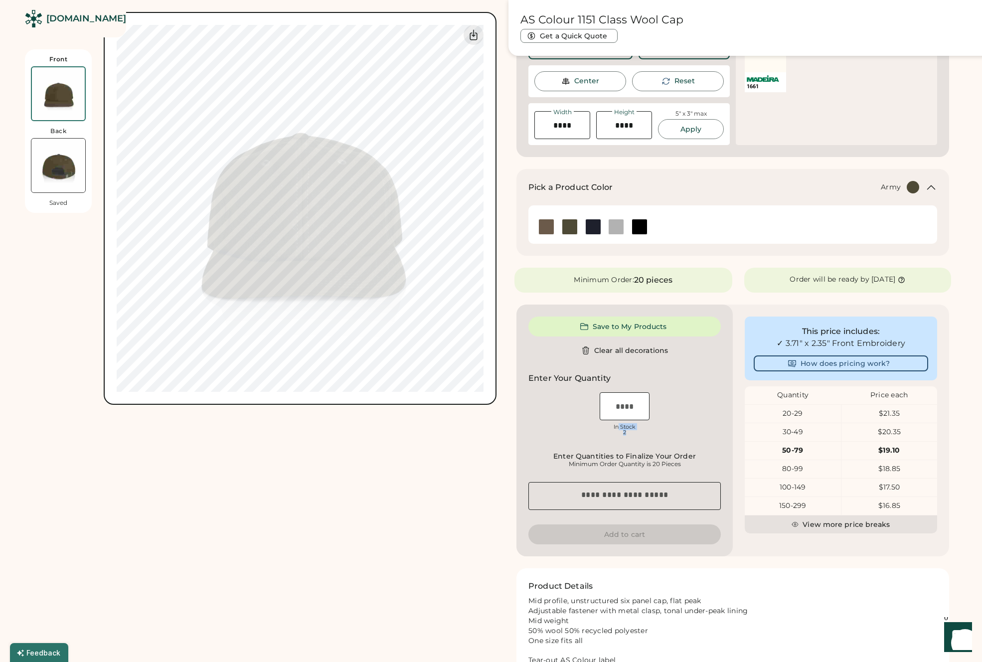
drag, startPoint x: 618, startPoint y: 428, endPoint x: 637, endPoint y: 433, distance: 19.1
click at [637, 433] on div "In Stock 2" at bounding box center [624, 429] width 50 height 11
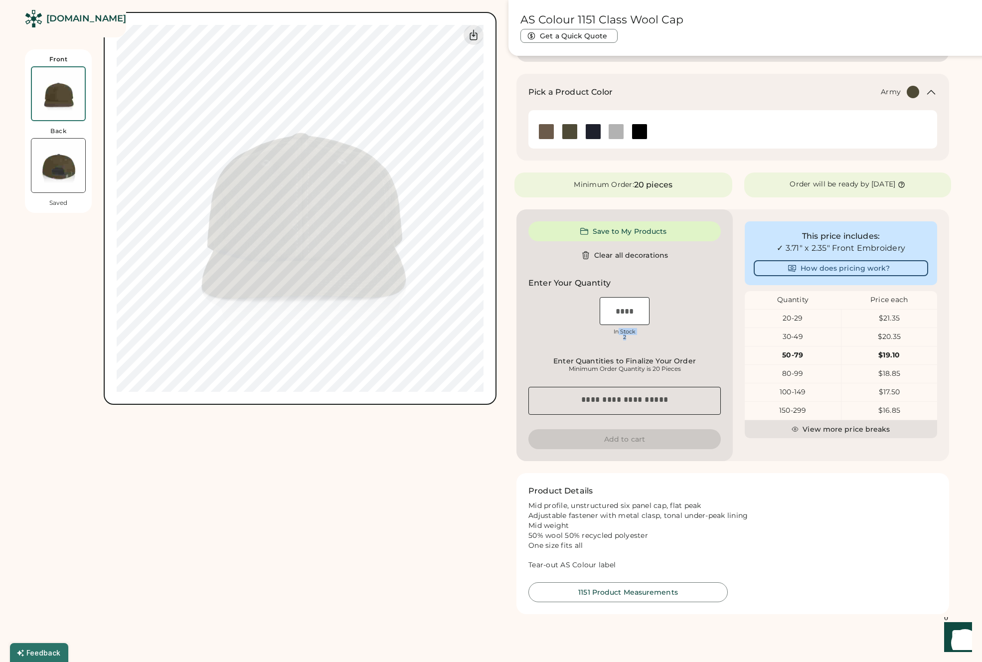
scroll to position [300, 0]
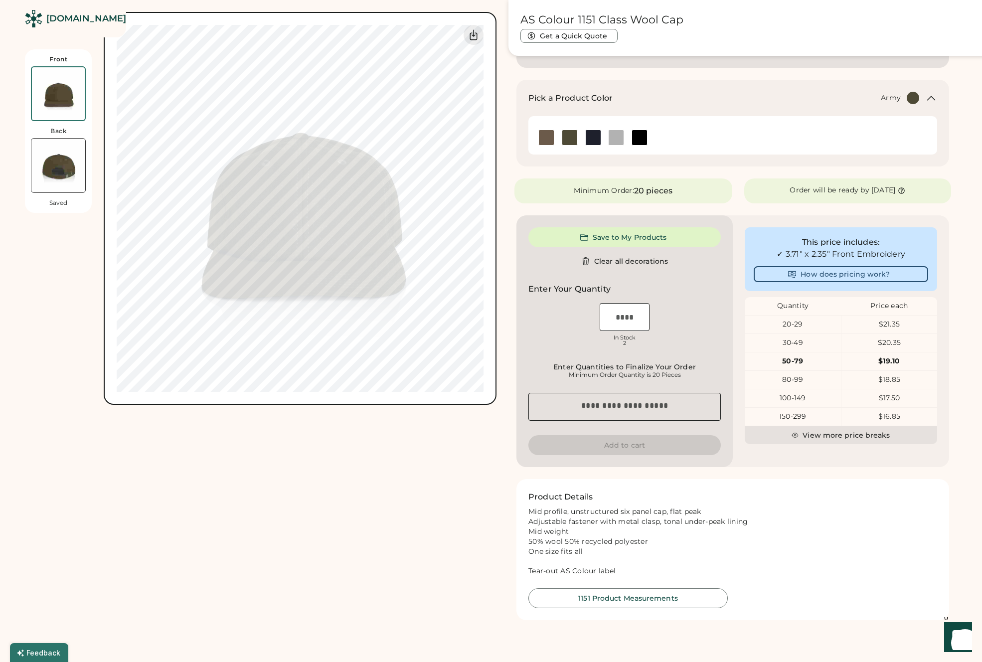
click at [625, 356] on div "Save to My Products Clear all decorations Enter Your Quantity OSFM In Stock 2 E…" at bounding box center [624, 341] width 216 height 252
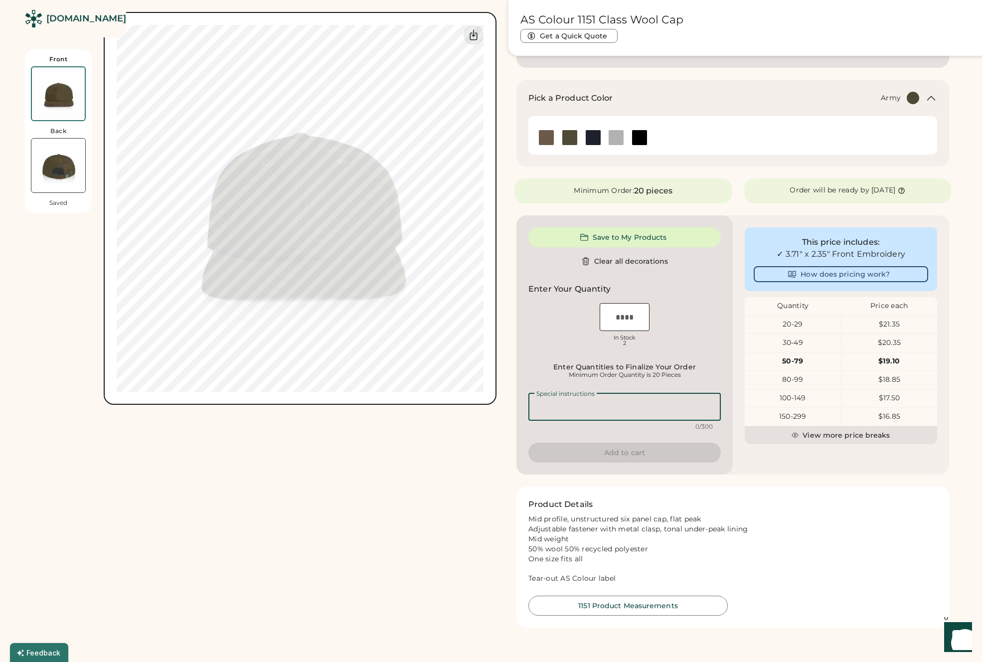
click at [622, 417] on textarea at bounding box center [624, 407] width 192 height 28
click at [611, 375] on div "Minimum Order Quantity is 20 Pieces" at bounding box center [624, 375] width 186 height 8
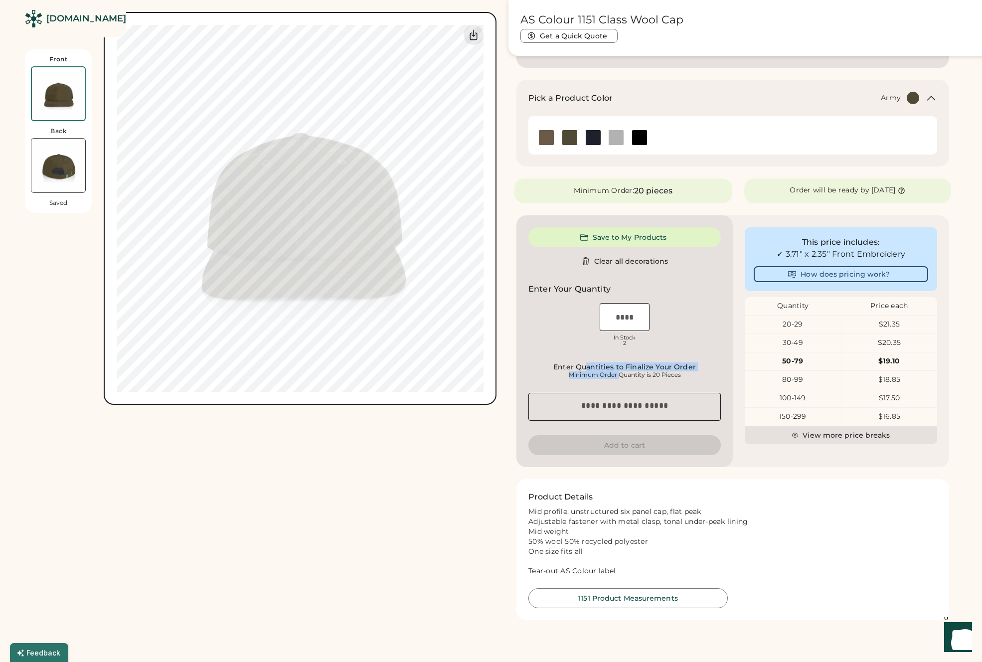
drag, startPoint x: 587, startPoint y: 366, endPoint x: 621, endPoint y: 372, distance: 34.8
click at [621, 372] on div "Enter Quantities to Finalize Your Order Minimum Order Quantity is 20 Pieces" at bounding box center [624, 371] width 192 height 16
click at [622, 318] on input "input" at bounding box center [624, 317] width 50 height 28
click at [770, 512] on div "Mid profile, unstructured six panel cap, flat peak Adjustable fastener with met…" at bounding box center [732, 541] width 409 height 69
click at [629, 447] on div "Save to My Products Clear all decorations Enter Your Quantity OSFM In Stock 2 E…" at bounding box center [624, 341] width 216 height 252
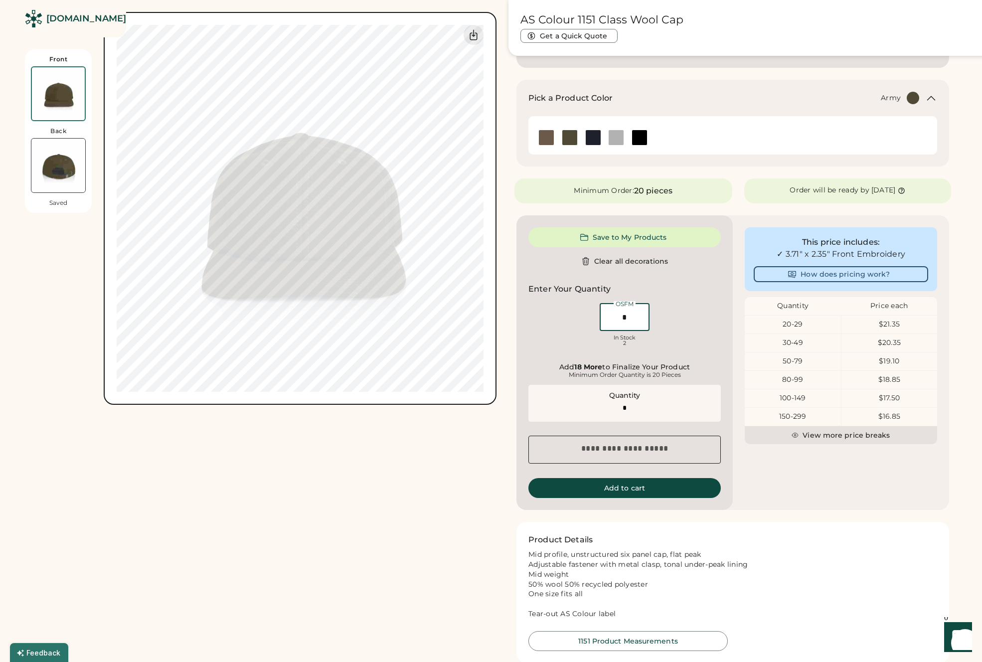
click at [613, 324] on input "input" at bounding box center [624, 317] width 50 height 28
drag, startPoint x: 606, startPoint y: 374, endPoint x: 624, endPoint y: 374, distance: 17.9
click at [624, 374] on div "Minimum Order Quantity is 20 Pieces" at bounding box center [624, 375] width 186 height 8
click at [629, 321] on input "input" at bounding box center [624, 317] width 50 height 28
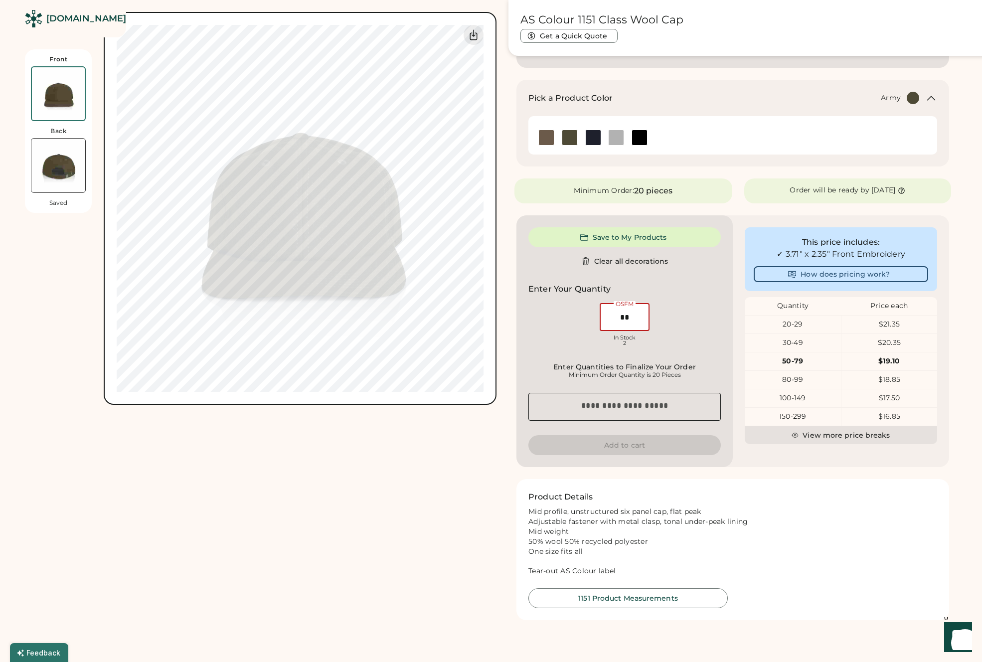
scroll to position [300, 0]
type input "**"
click at [623, 383] on div "Save to My Products Clear all decorations Enter Your Quantity OSFM In Stock 2 E…" at bounding box center [624, 341] width 216 height 252
click at [622, 375] on div "Minimum Order Quantity is 20 Pieces" at bounding box center [624, 374] width 186 height 8
click at [587, 139] on img at bounding box center [593, 137] width 15 height 15
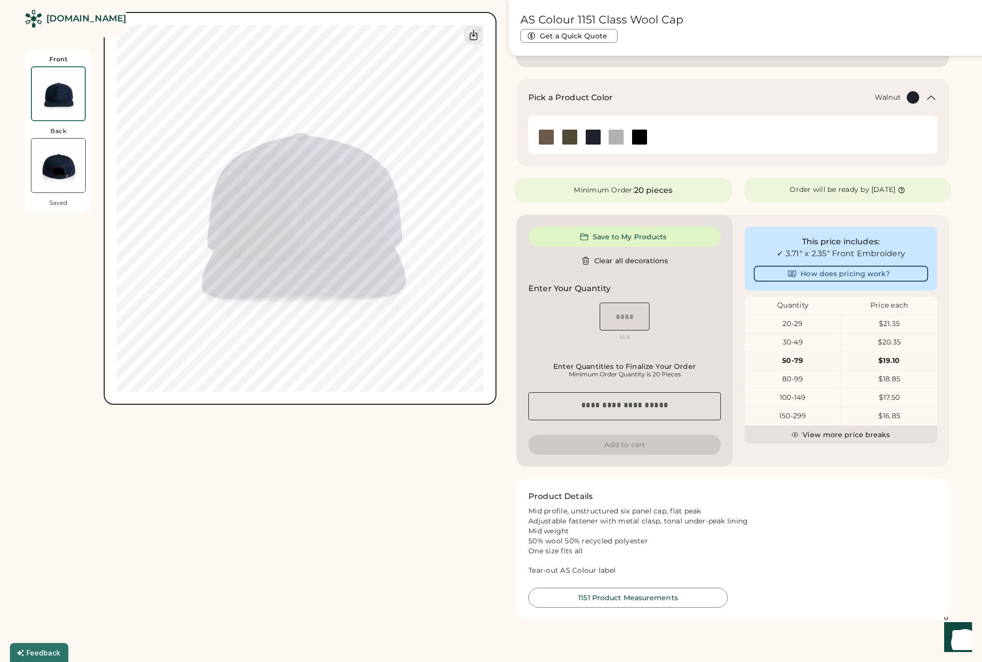
click at [544, 133] on img at bounding box center [546, 137] width 15 height 15
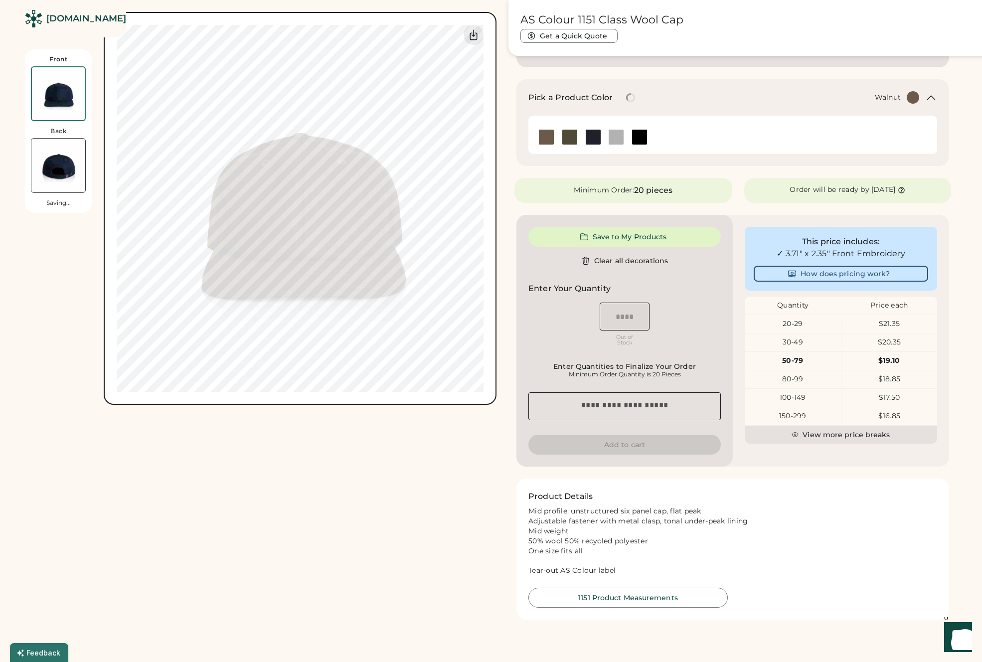
click at [547, 135] on img at bounding box center [546, 137] width 15 height 15
click at [638, 136] on img at bounding box center [639, 137] width 15 height 15
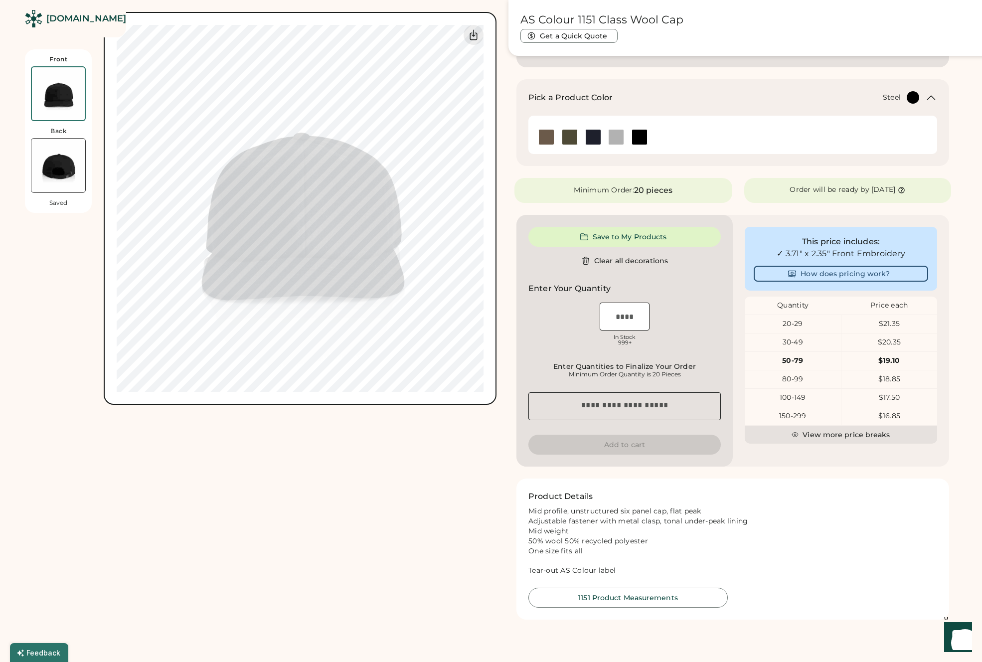
click at [615, 137] on img at bounding box center [615, 137] width 15 height 15
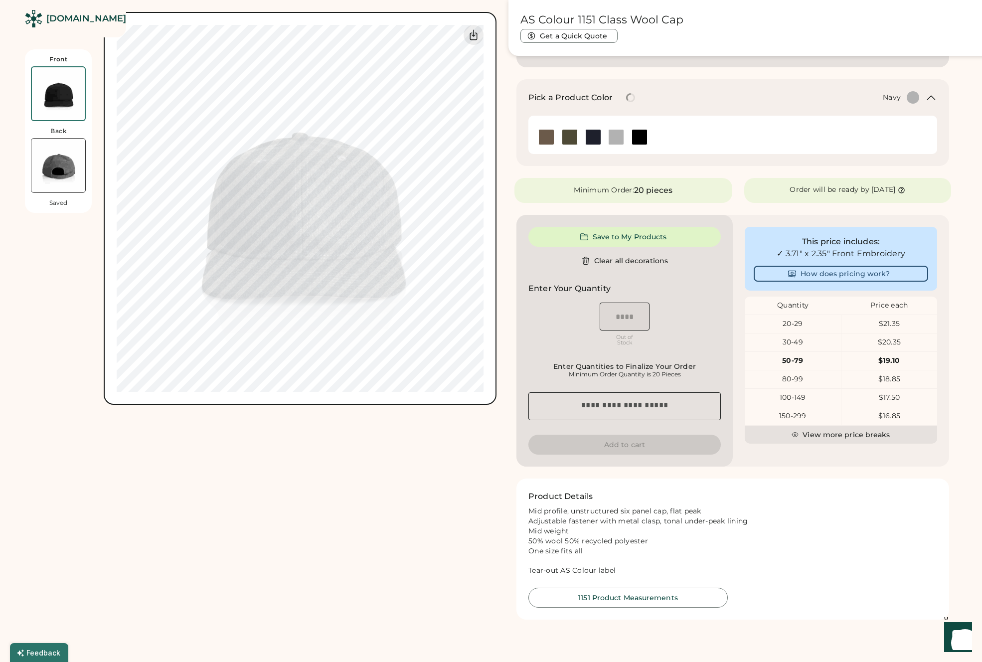
click at [594, 140] on img at bounding box center [593, 137] width 15 height 15
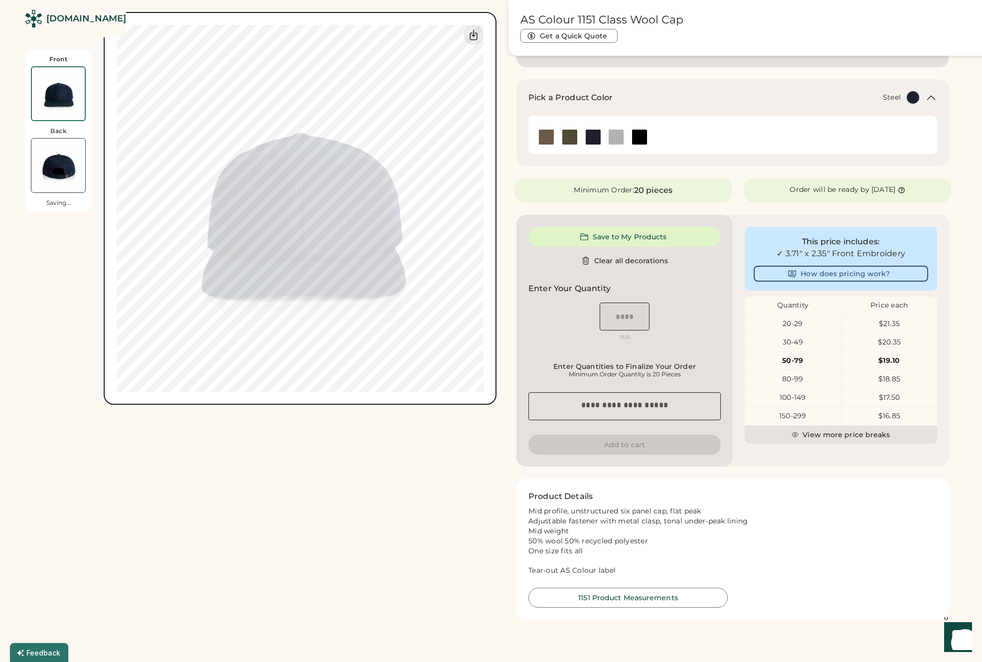
click at [620, 141] on img at bounding box center [615, 137] width 15 height 15
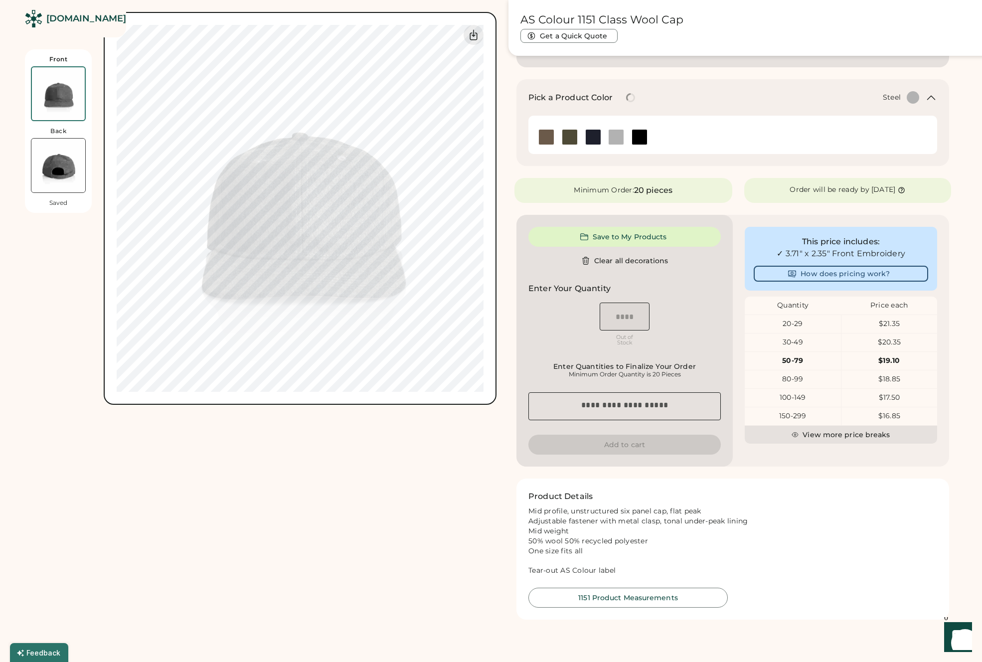
click at [620, 141] on img at bounding box center [615, 137] width 15 height 15
click at [596, 140] on img at bounding box center [593, 137] width 15 height 15
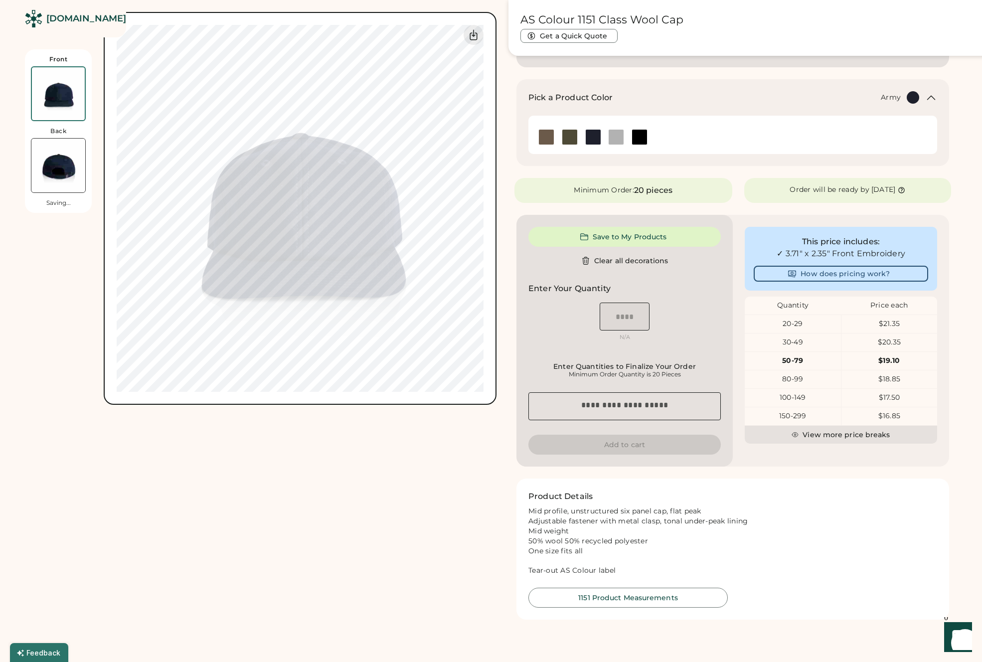
click at [567, 139] on img at bounding box center [569, 137] width 15 height 15
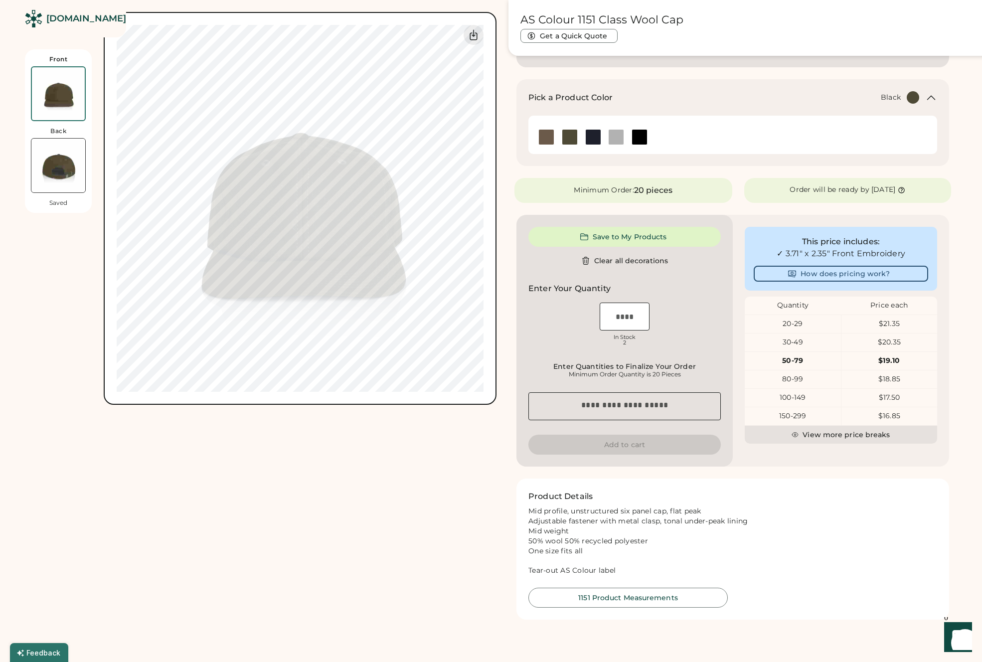
click at [637, 136] on img at bounding box center [639, 137] width 15 height 15
click at [638, 136] on img at bounding box center [639, 137] width 15 height 15
click at [621, 318] on input "input" at bounding box center [624, 316] width 50 height 28
type input "*"
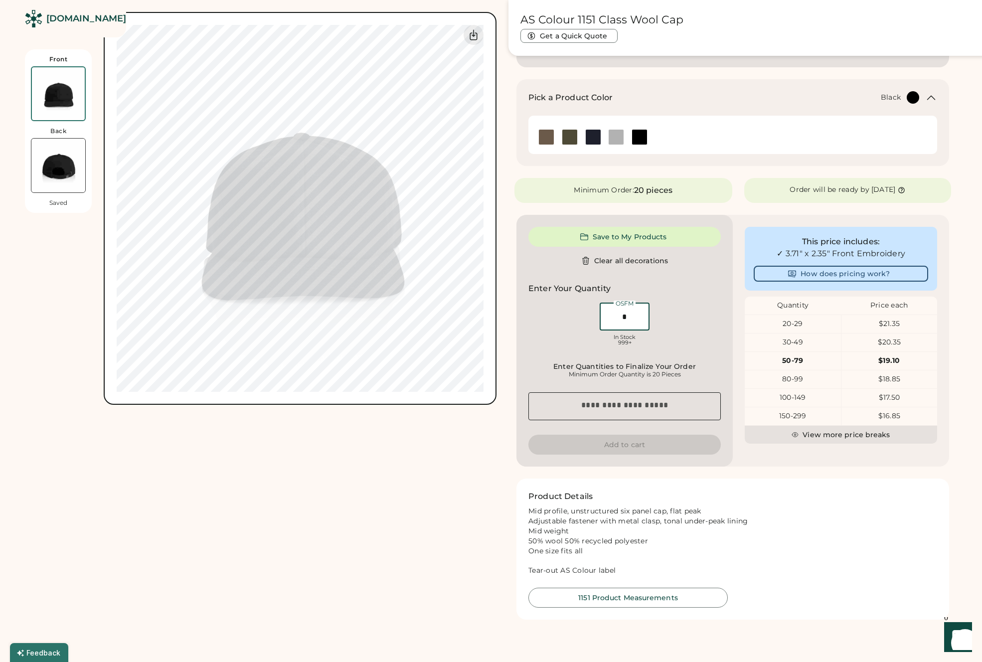
type input "*****"
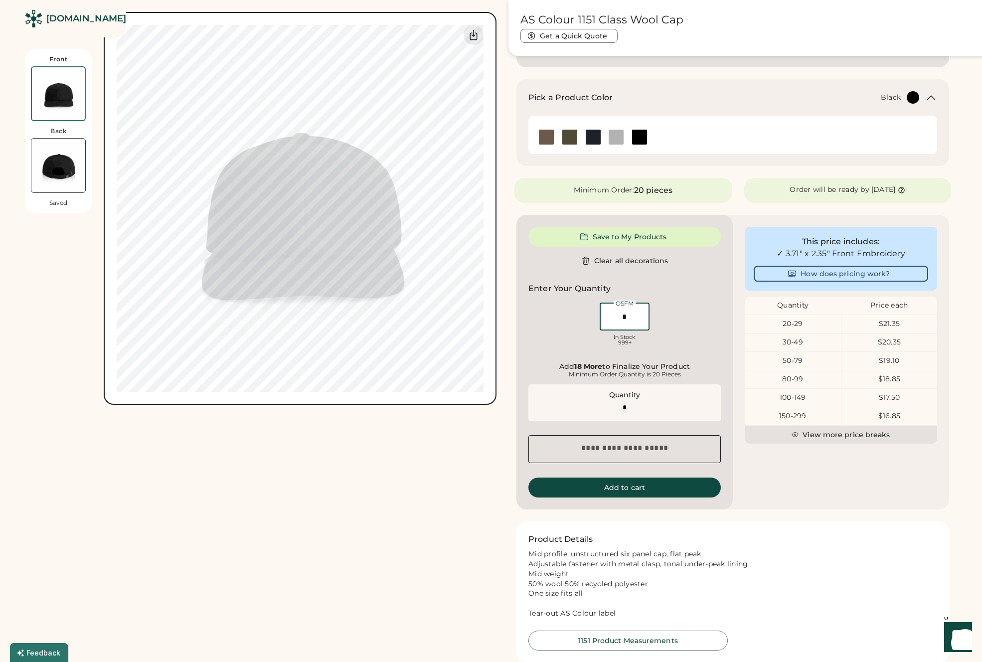
type input "**"
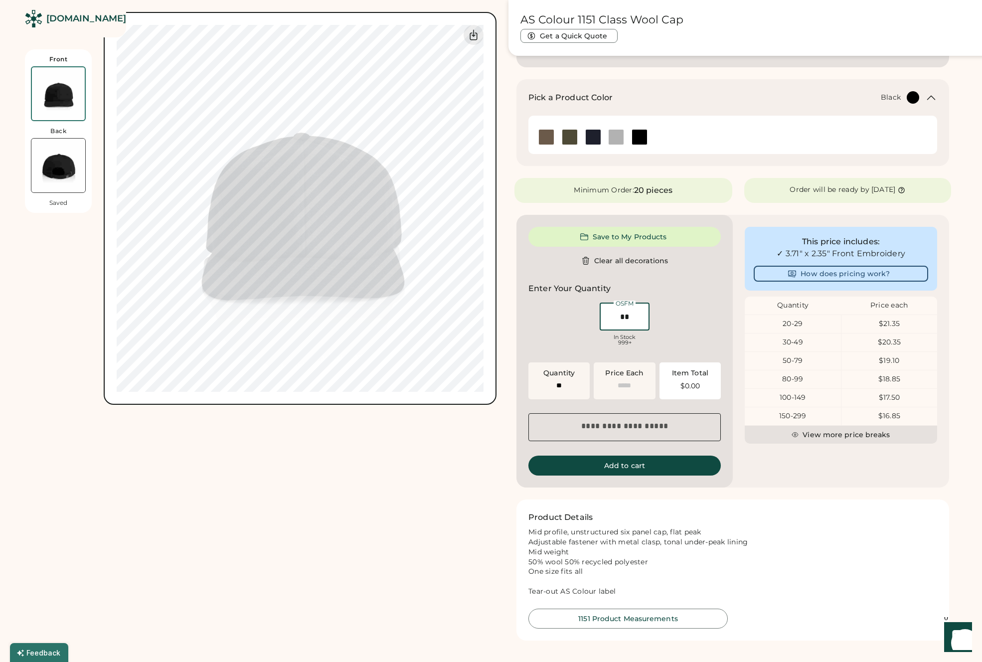
type input "******"
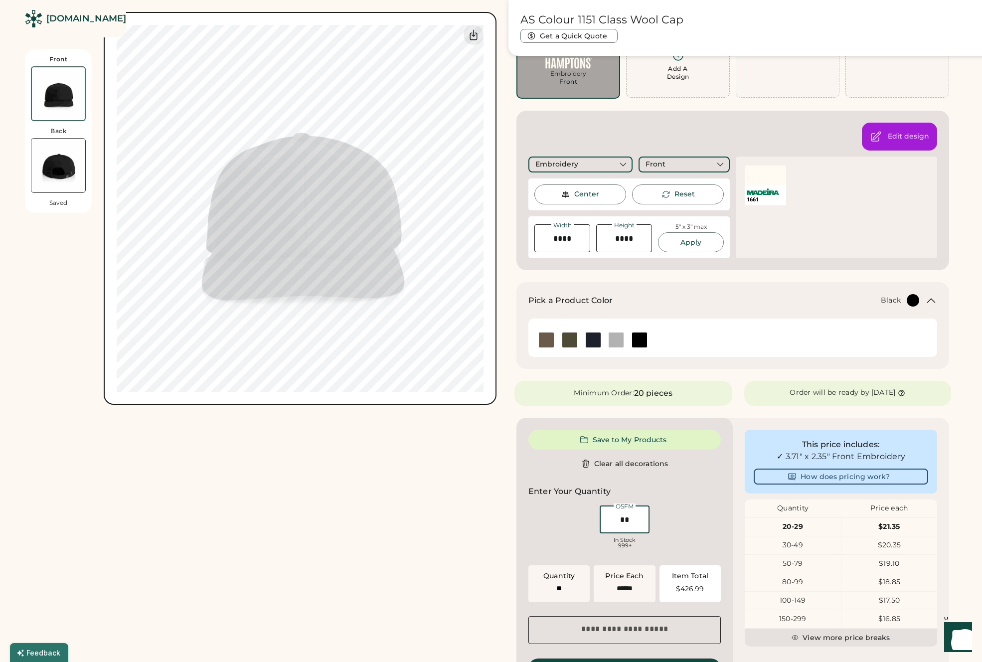
scroll to position [0, 0]
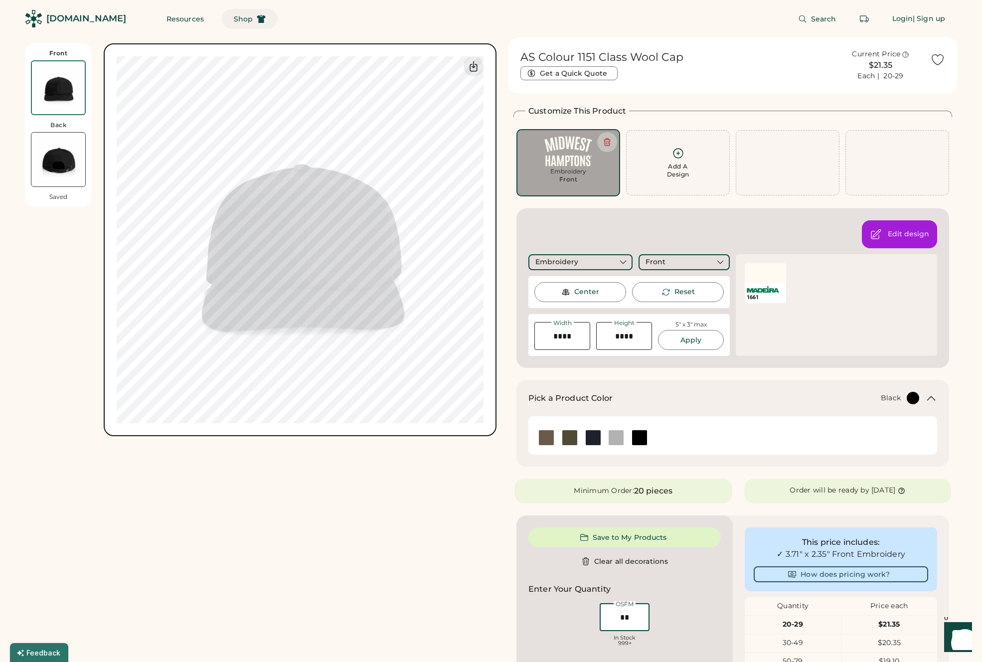
type input "**"
click at [234, 17] on span "Shop" at bounding box center [243, 18] width 19 height 7
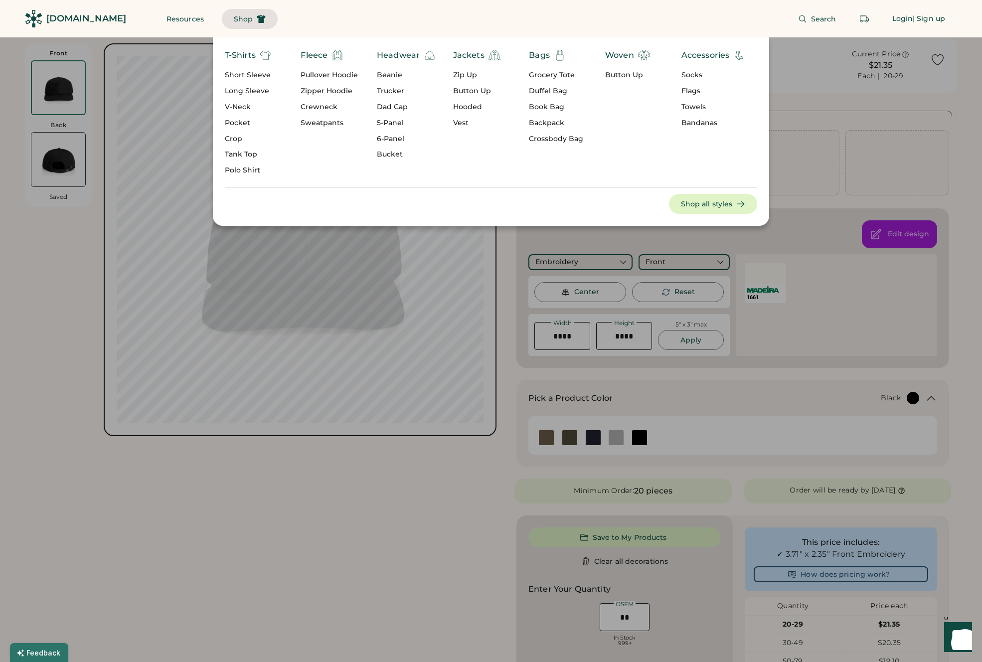
click at [388, 55] on div "Headwear" at bounding box center [398, 55] width 43 height 12
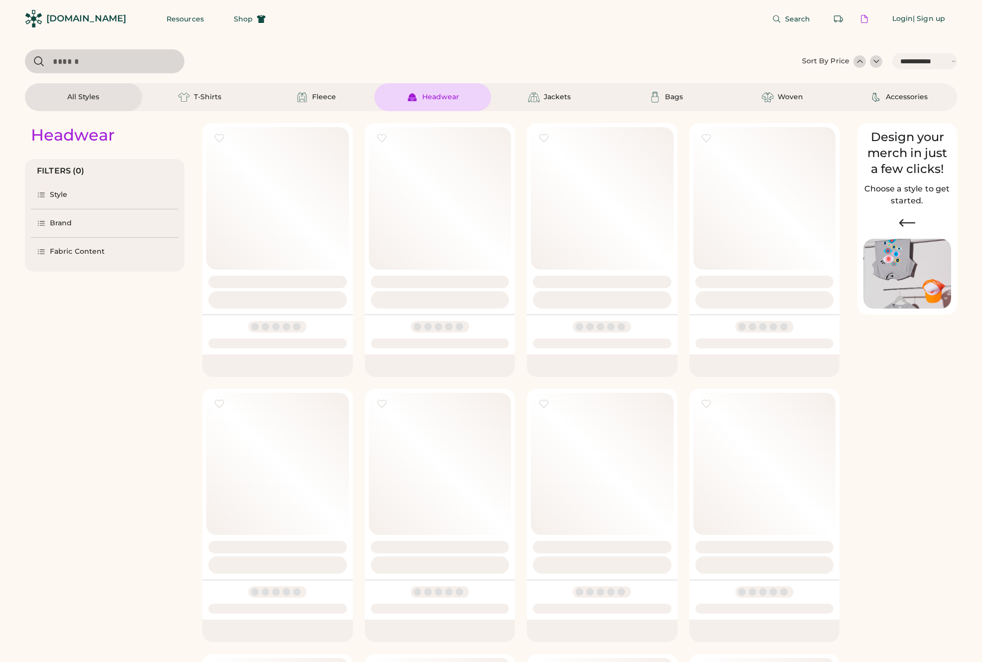
select select "*****"
select select "*"
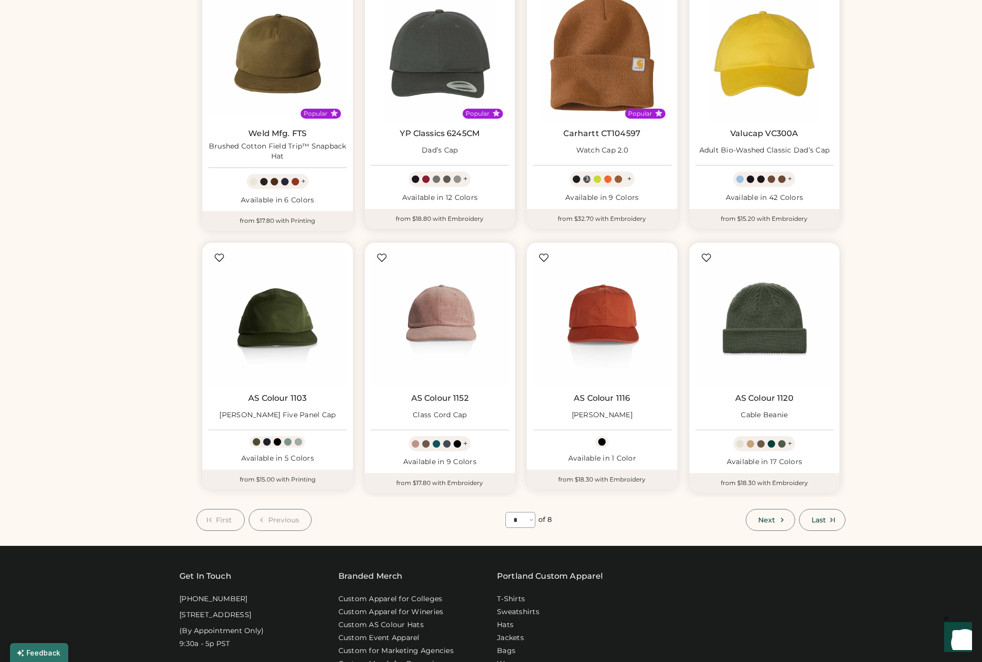
scroll to position [407, 0]
